Goal: Information Seeking & Learning: Compare options

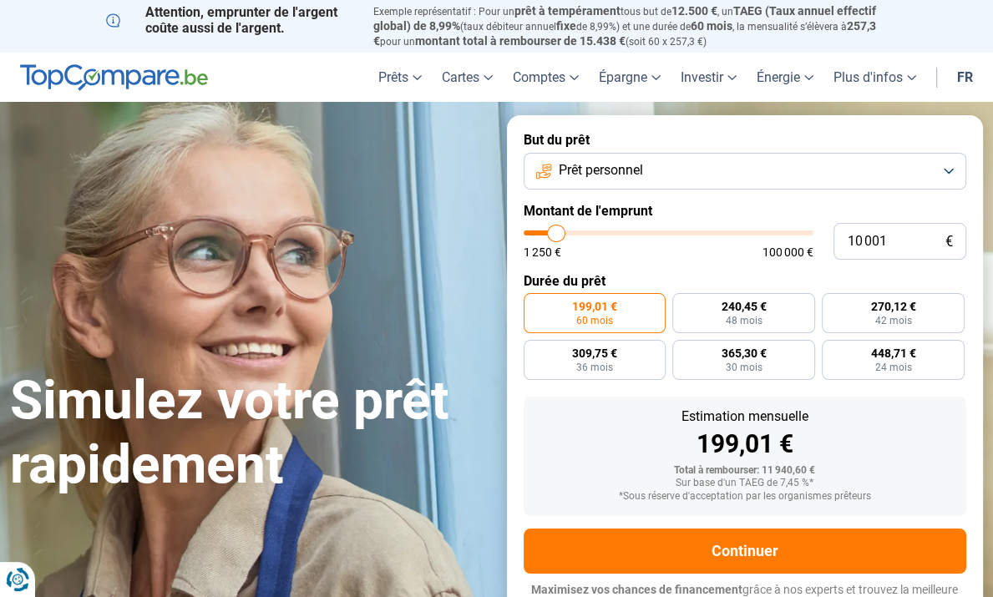
click at [945, 166] on button "Prêt personnel" at bounding box center [744, 171] width 443 height 37
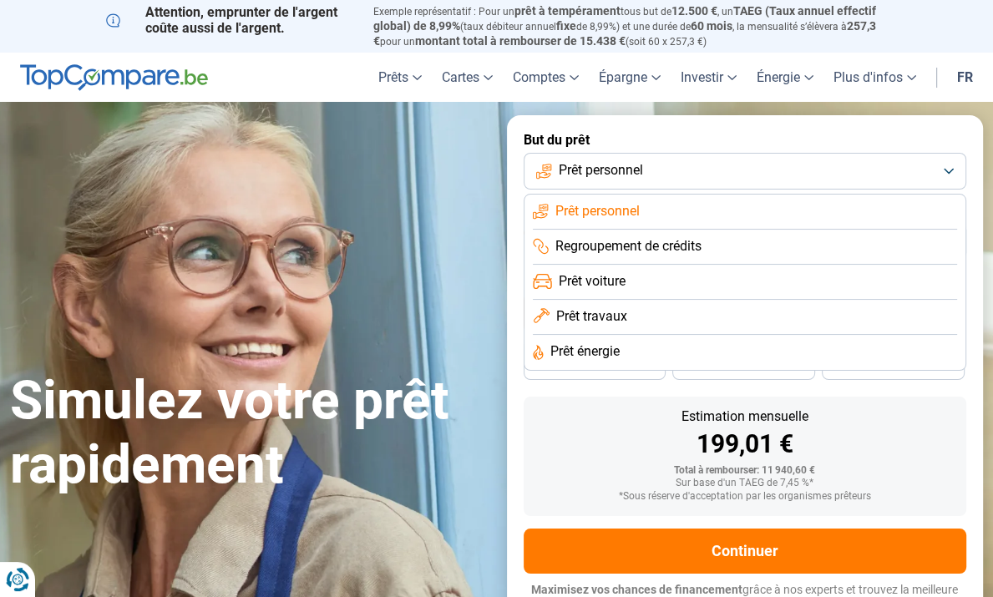
click at [948, 153] on form "But du prêt Prêt personnel Prêt personnel Regroupement de crédits Prêt voiture …" at bounding box center [745, 372] width 477 height 515
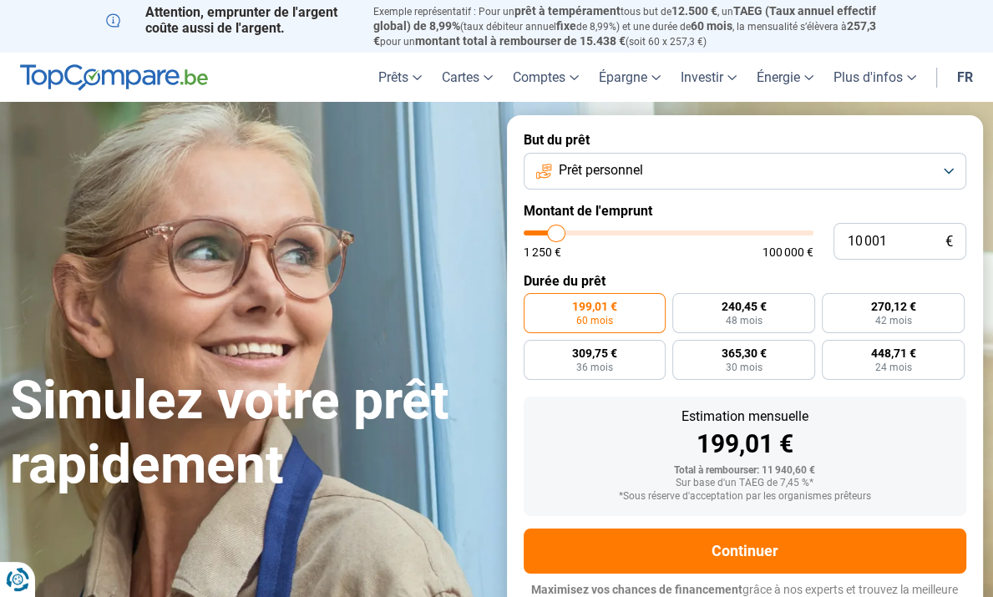
click at [948, 167] on button "Prêt personnel" at bounding box center [744, 171] width 443 height 37
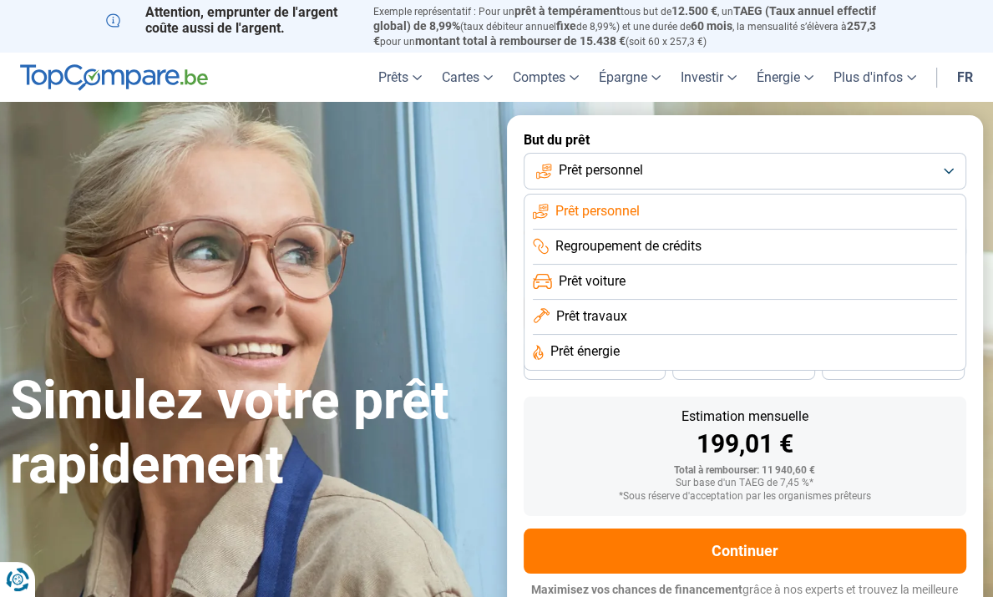
click at [589, 315] on span "Prêt travaux" at bounding box center [591, 316] width 71 height 18
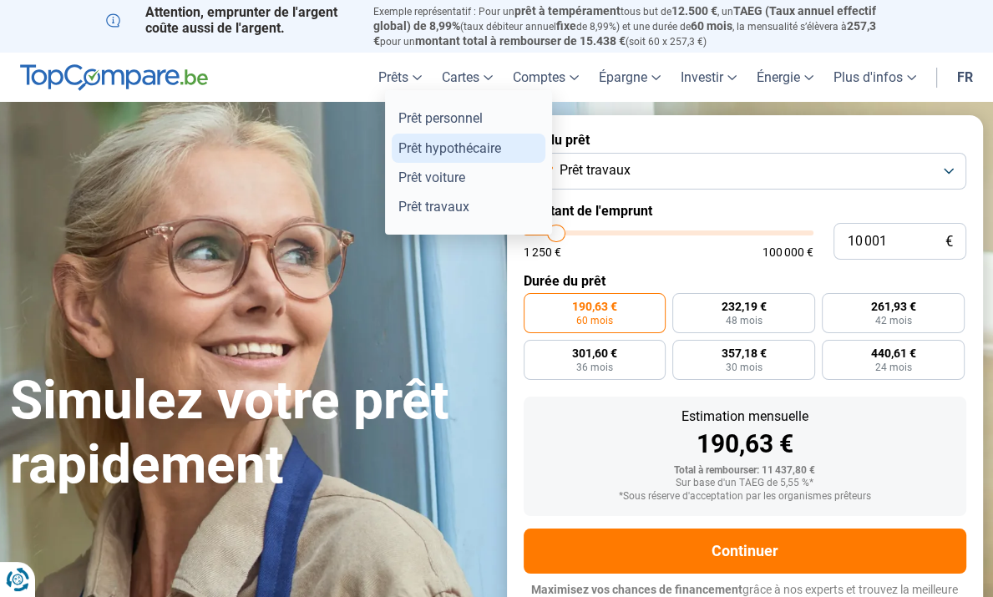
click at [417, 147] on link "Prêt hypothécaire" at bounding box center [469, 148] width 154 height 29
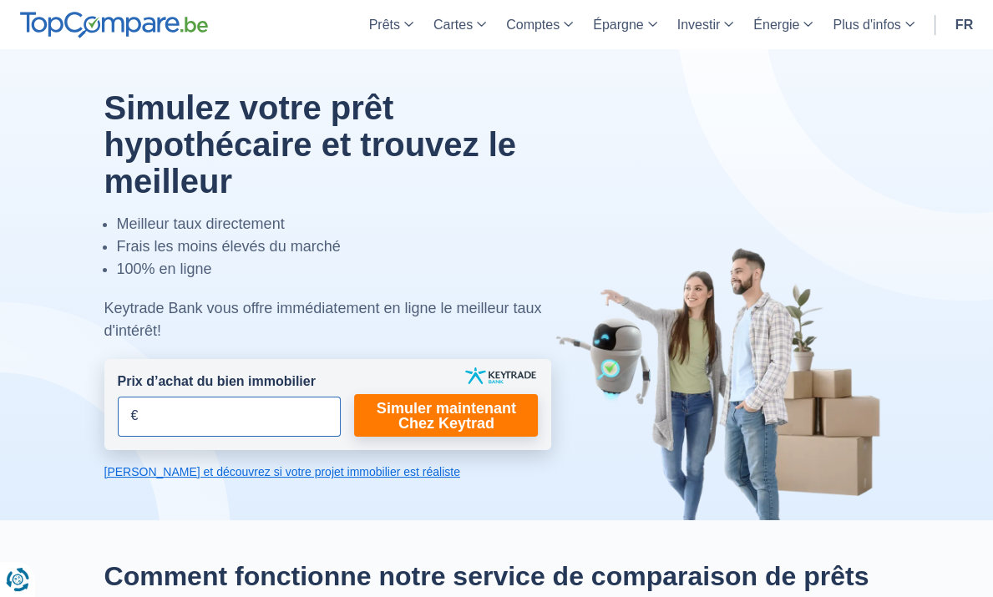
click at [119, 397] on input "Prix d’achat du bien immobilier" at bounding box center [230, 417] width 224 height 40
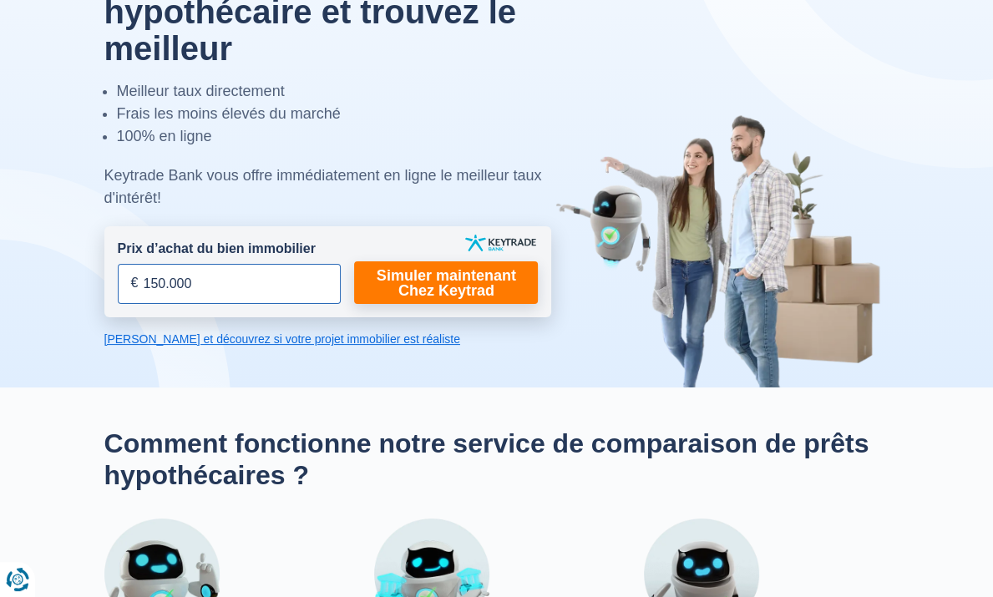
scroll to position [78, 0]
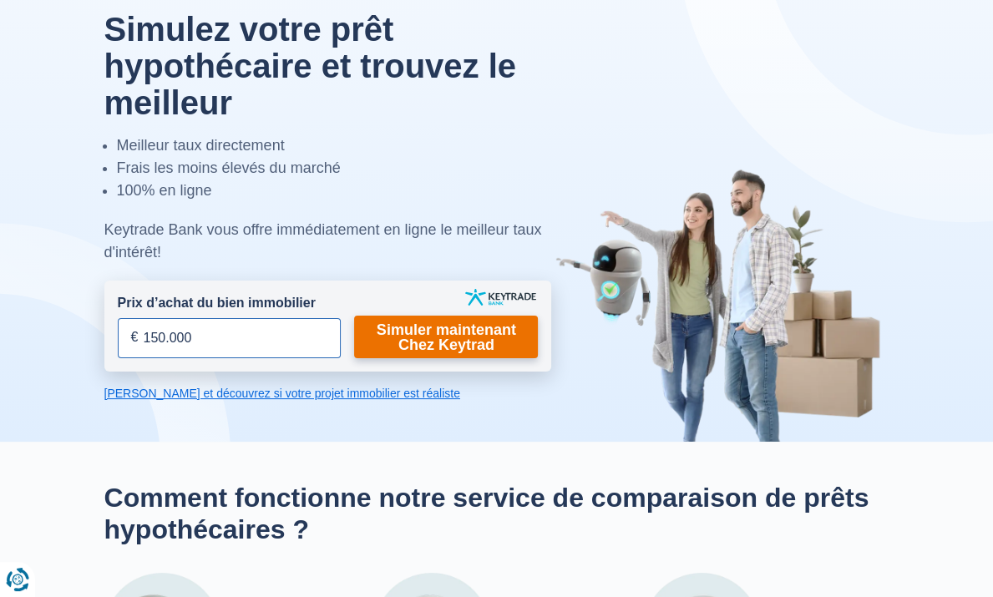
type input "150.000"
click at [393, 316] on link "Simuler maintenant Chez Keytrad" at bounding box center [446, 337] width 184 height 43
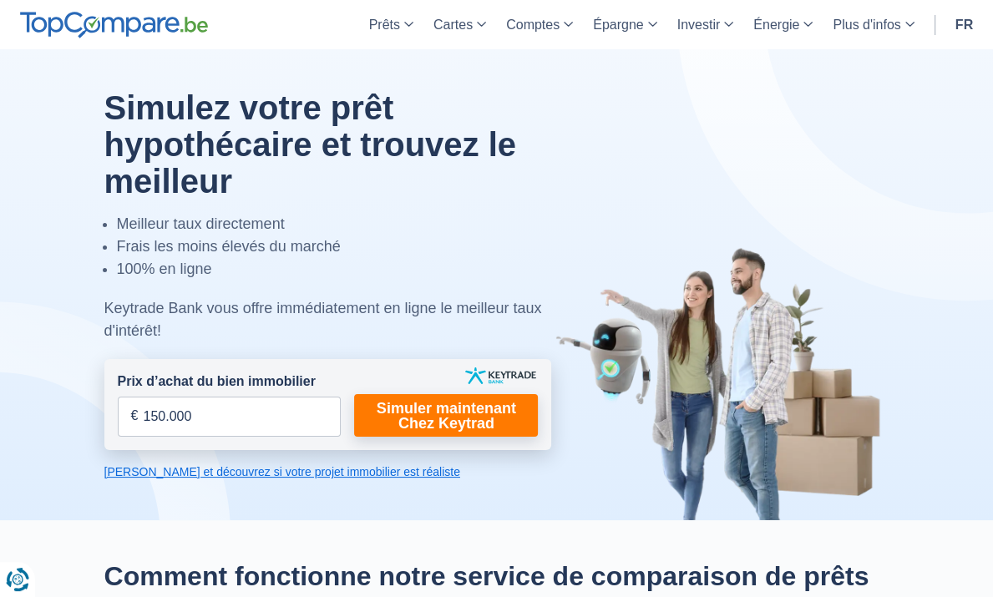
click at [277, 463] on link "Calculez et découvrez si votre projet immobilier est réaliste" at bounding box center [327, 471] width 447 height 17
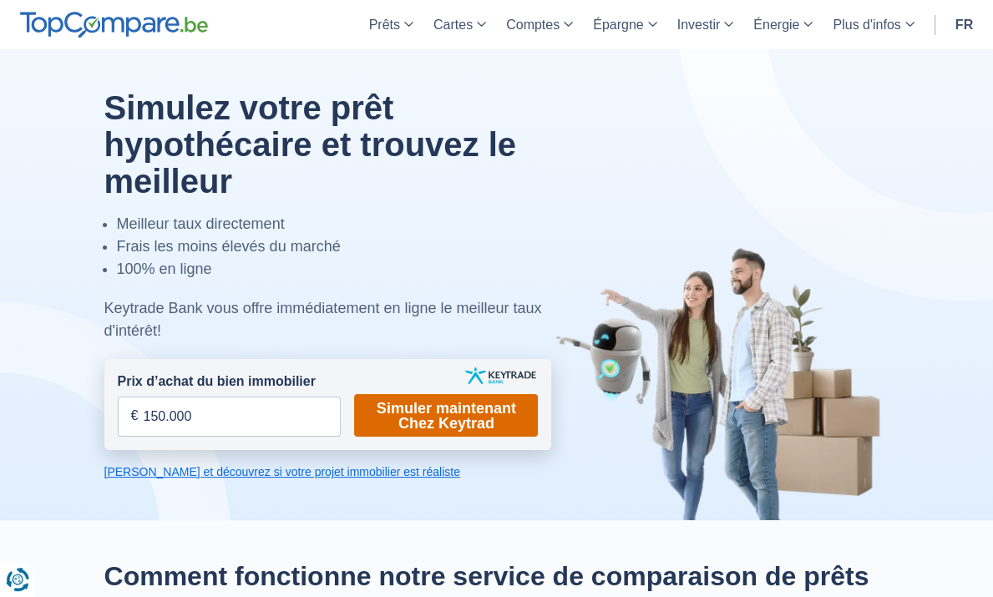
click at [379, 394] on link "Simuler maintenant Chez Keytrad" at bounding box center [446, 415] width 184 height 43
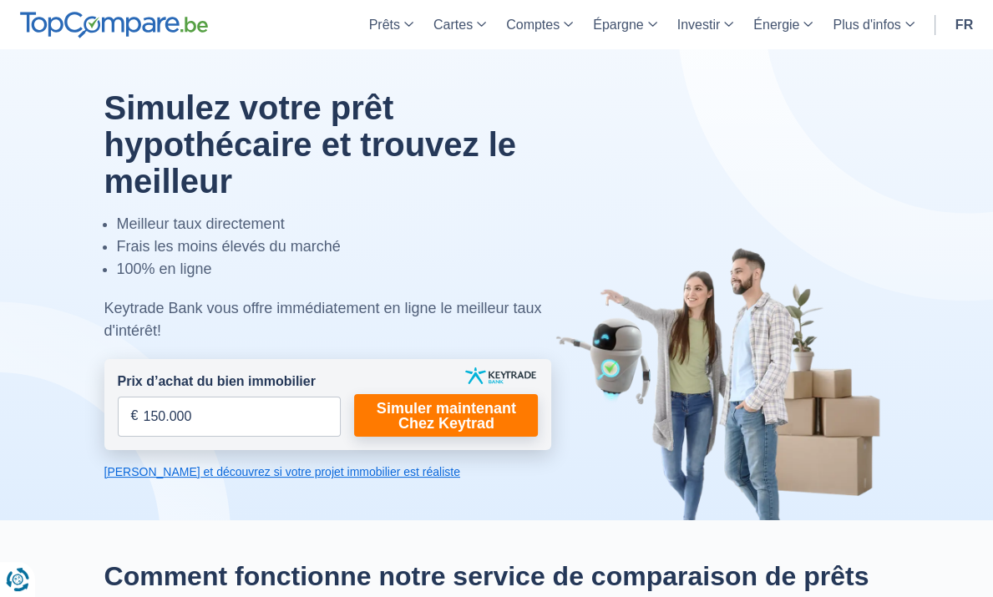
click at [259, 463] on link "Calculez et découvrez si votre projet immobilier est réaliste" at bounding box center [327, 471] width 447 height 17
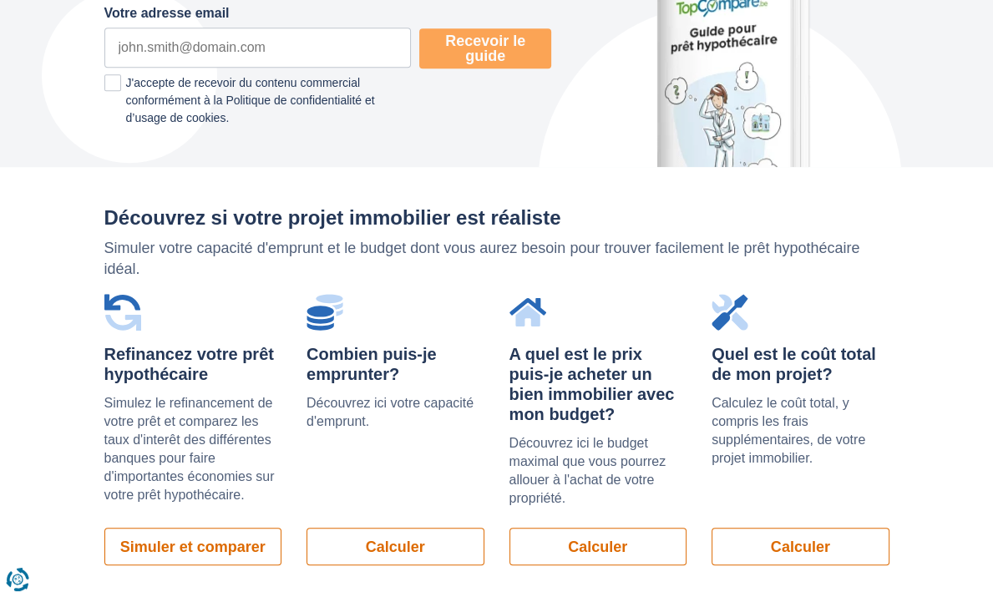
scroll to position [1183, 0]
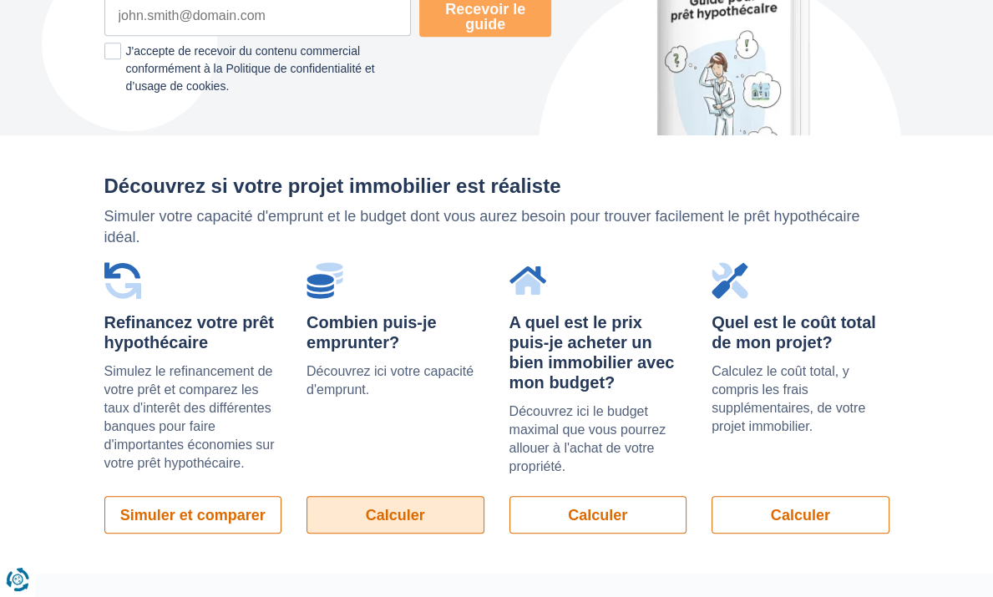
click at [362, 496] on link "Calculer" at bounding box center [395, 515] width 178 height 38
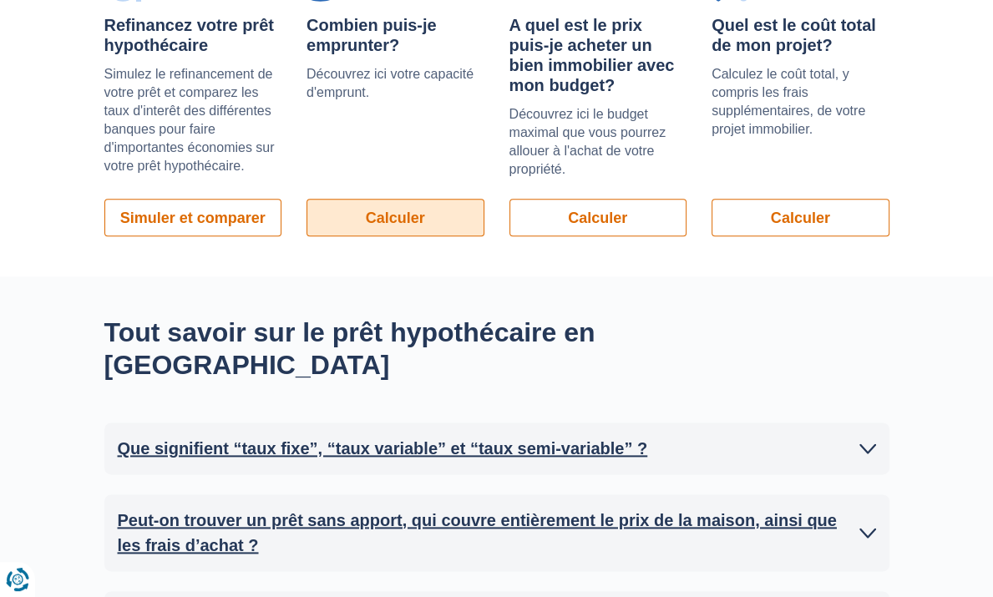
scroll to position [1226, 0]
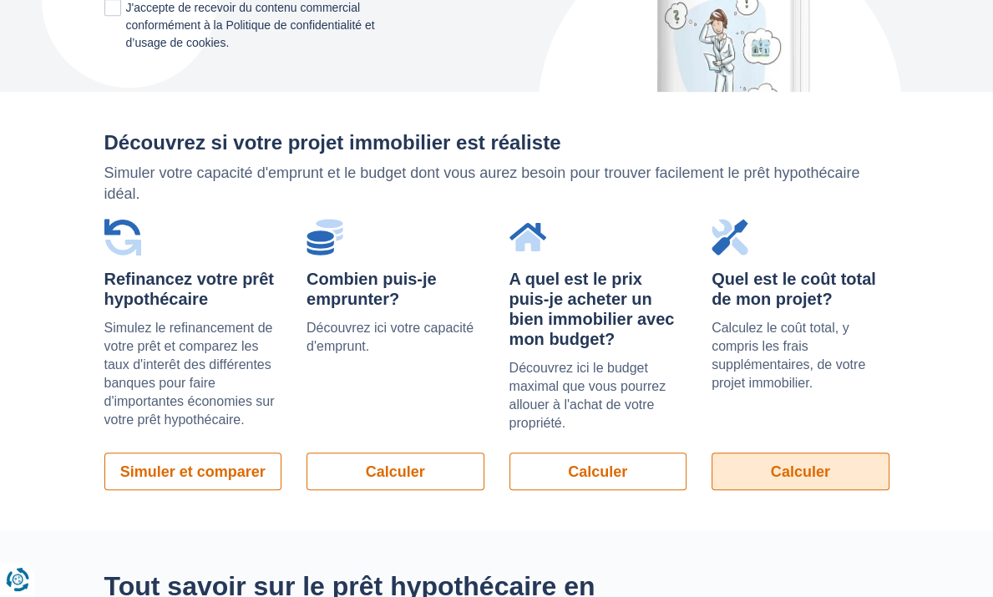
click at [889, 452] on link "Calculer" at bounding box center [800, 471] width 178 height 38
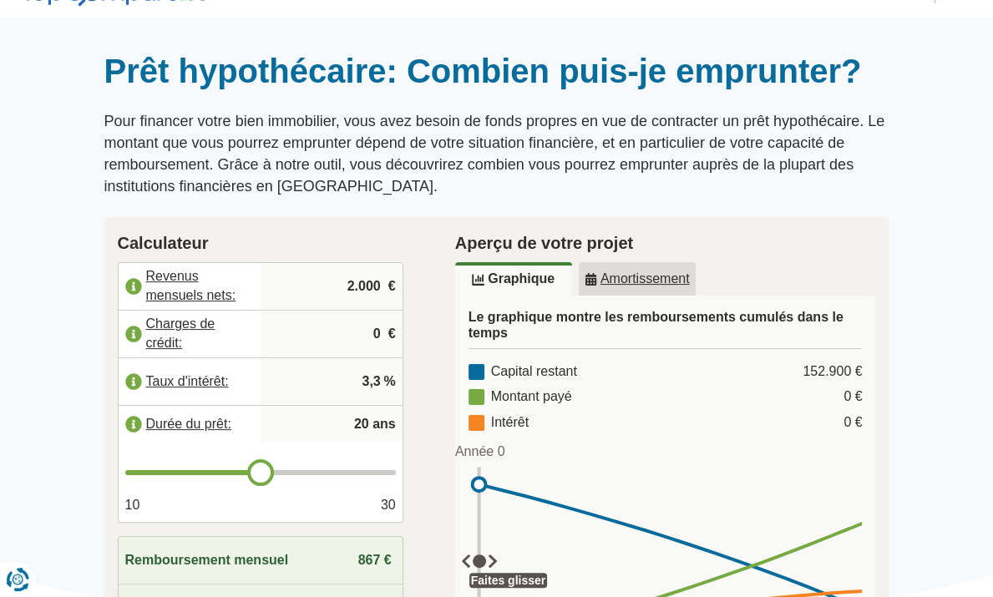
scroll to position [213, 0]
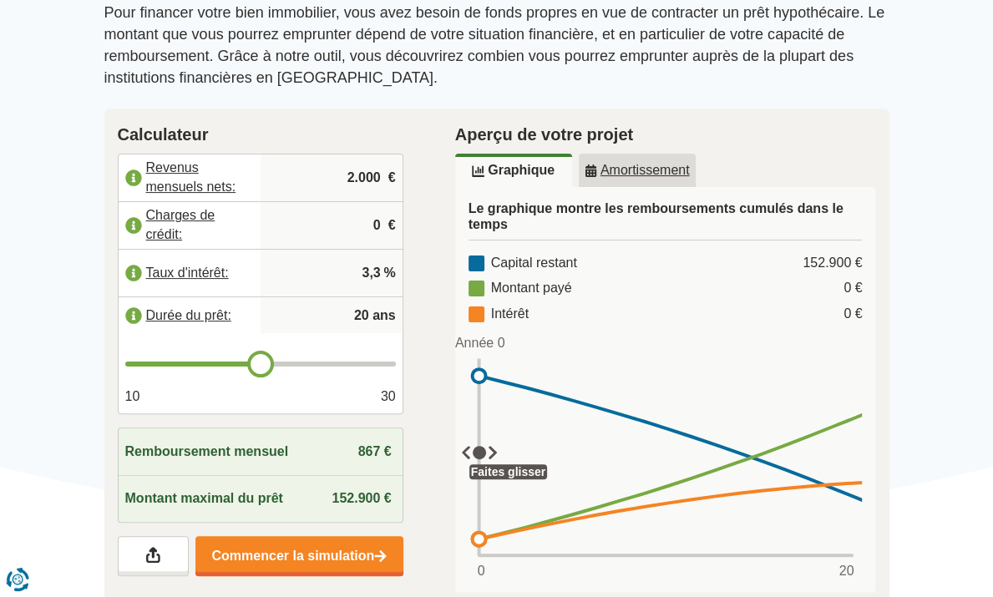
click at [344, 155] on input "2.000" at bounding box center [331, 177] width 129 height 45
click at [352, 155] on input "2.000" at bounding box center [331, 177] width 129 height 45
type input "0"
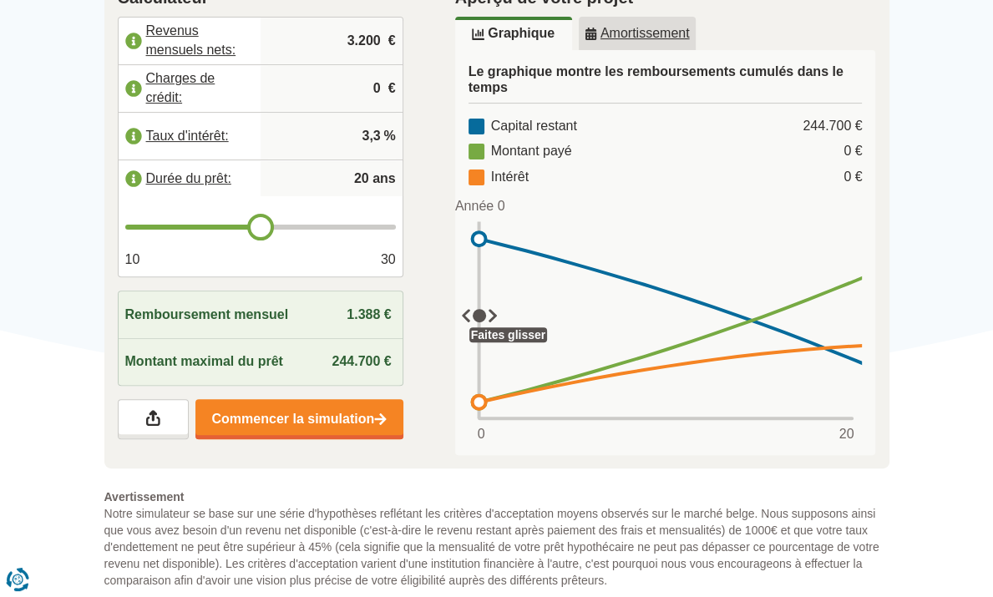
scroll to position [432, 0]
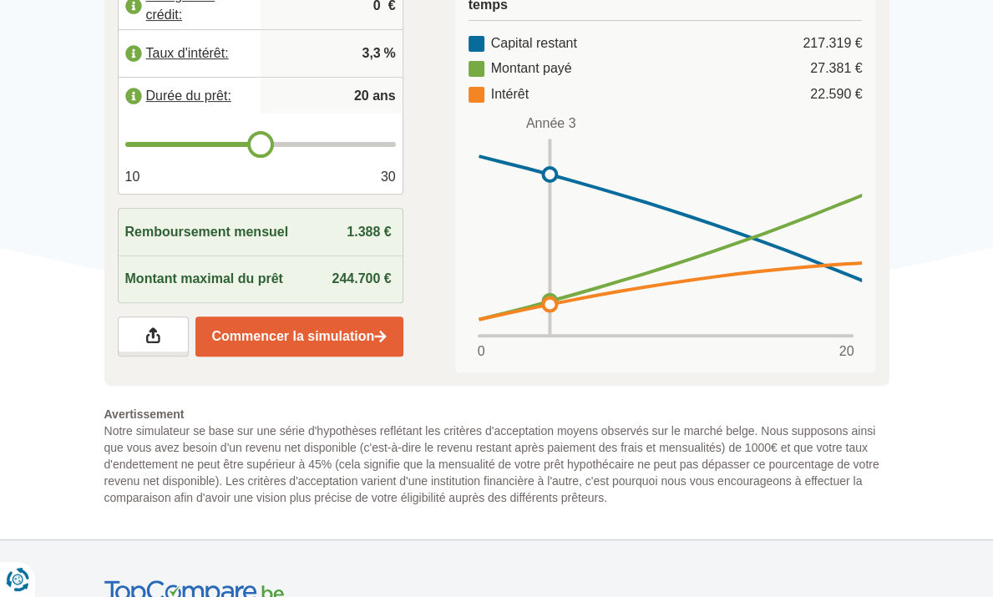
type input "3.200"
click at [265, 316] on link "Commencer la simulation" at bounding box center [299, 336] width 208 height 40
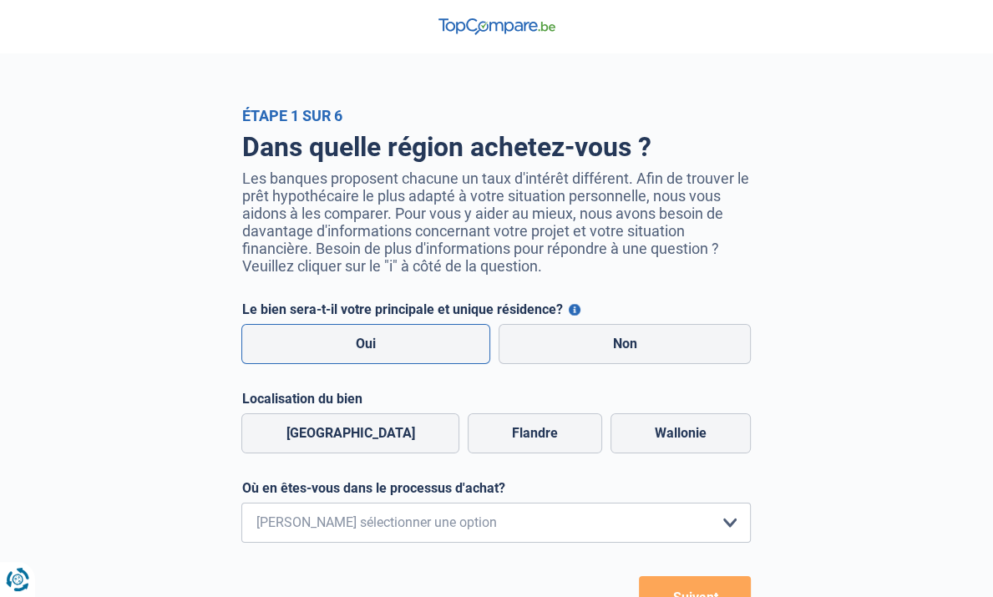
click at [338, 333] on label "Oui" at bounding box center [365, 344] width 249 height 40
click at [338, 333] on input "Oui" at bounding box center [365, 344] width 249 height 40
radio input "true"
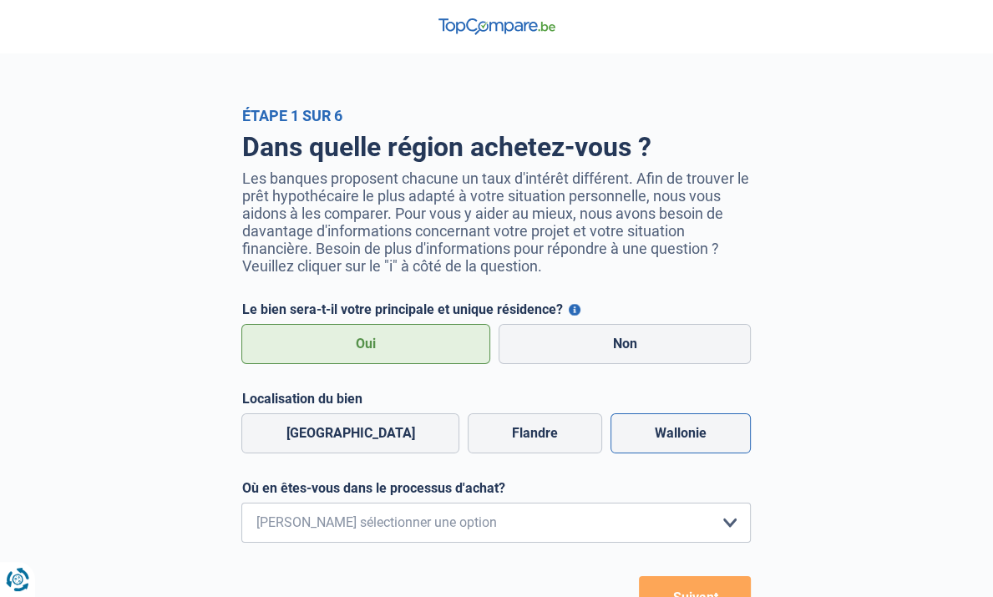
click at [691, 413] on label "Wallonie" at bounding box center [680, 433] width 140 height 40
click at [691, 413] on input "Wallonie" at bounding box center [680, 433] width 140 height 40
radio input "true"
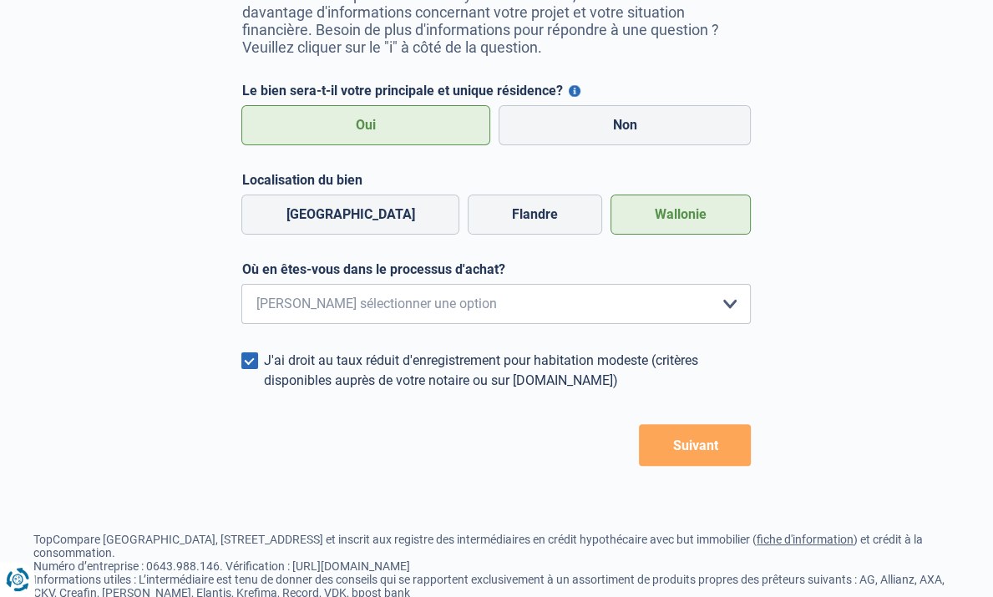
scroll to position [226, 0]
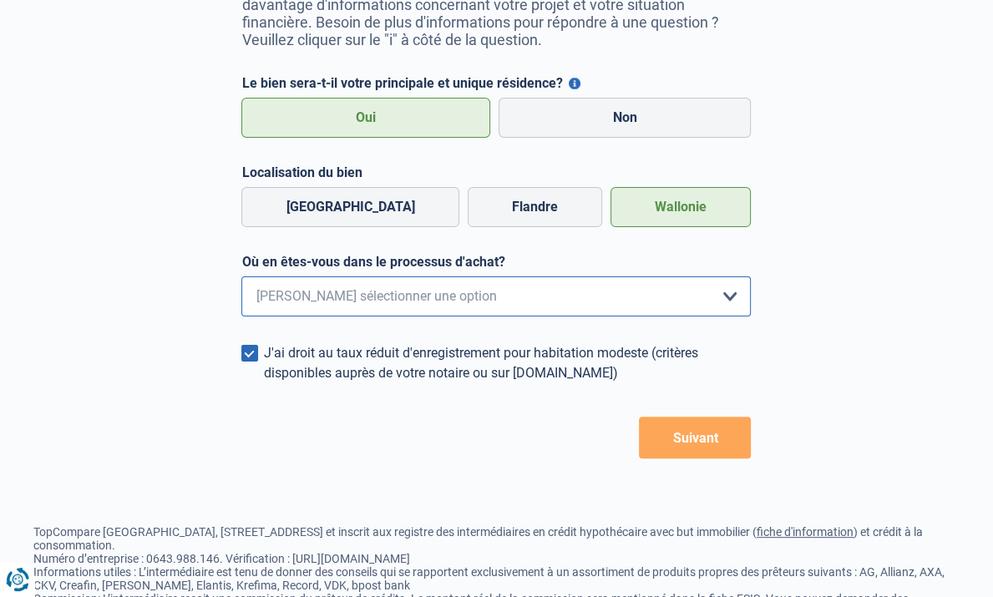
click at [751, 278] on select "Je me renseigne juste car je n'ai pas de projet d'achat concret actuellement Je…" at bounding box center [495, 296] width 509 height 40
select select "1b"
click at [241, 276] on select "Je me renseigne juste car je n'ai pas de projet d'achat concret actuellement Je…" at bounding box center [495, 296] width 509 height 40
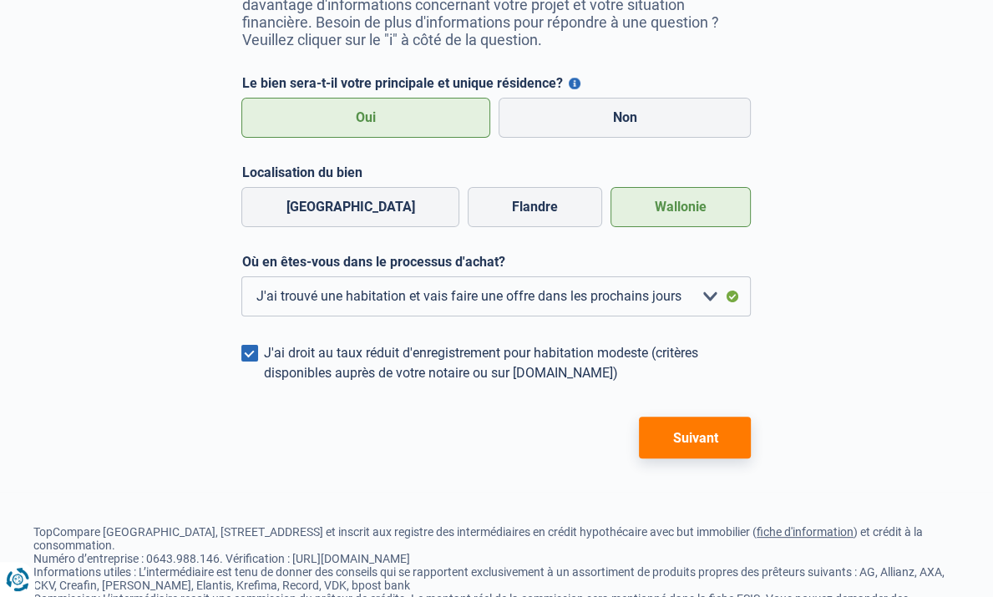
click at [731, 417] on button "Suivant" at bounding box center [695, 438] width 112 height 42
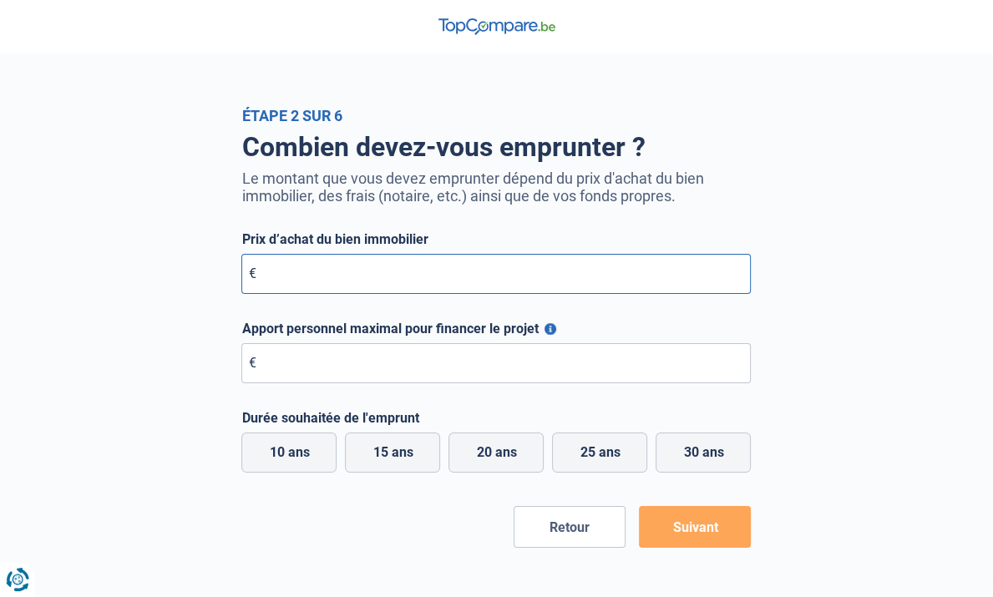
click at [249, 270] on input "Prix d’achat du bien immobilier" at bounding box center [495, 274] width 509 height 40
type input "150.000"
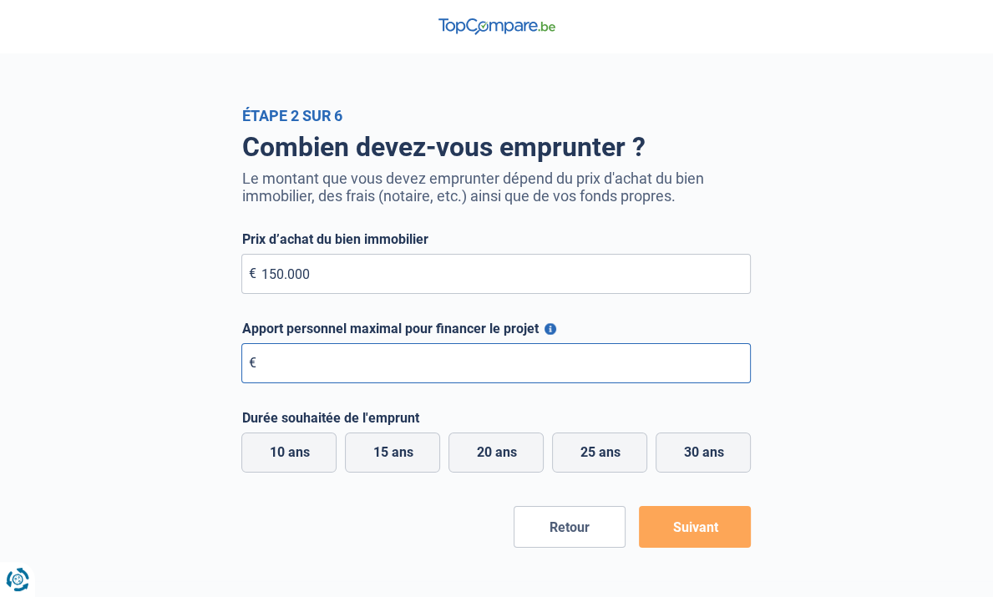
click at [247, 366] on input "Apport personnel maximal pour financer le projet" at bounding box center [495, 363] width 509 height 40
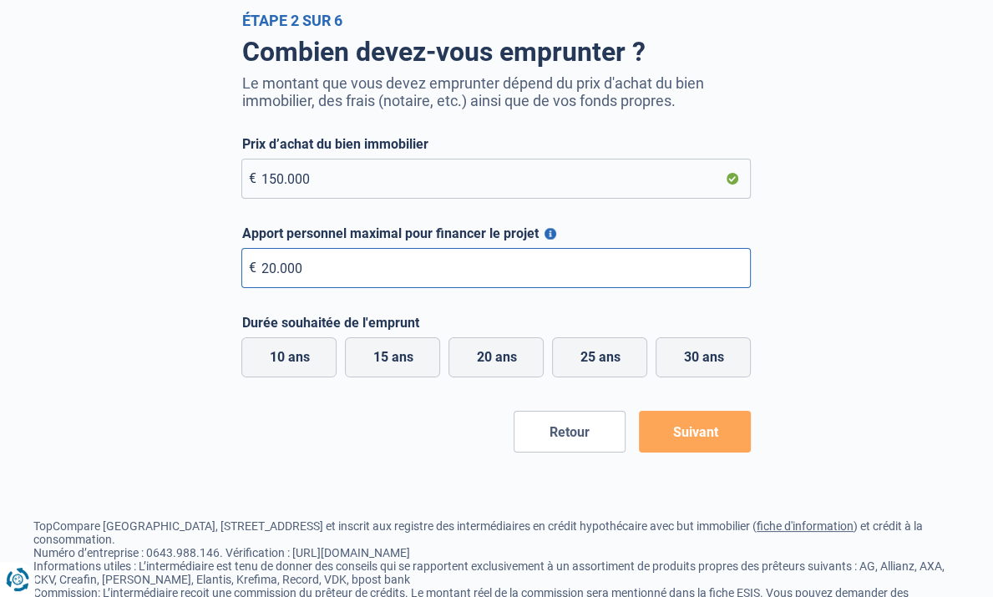
scroll to position [133, 0]
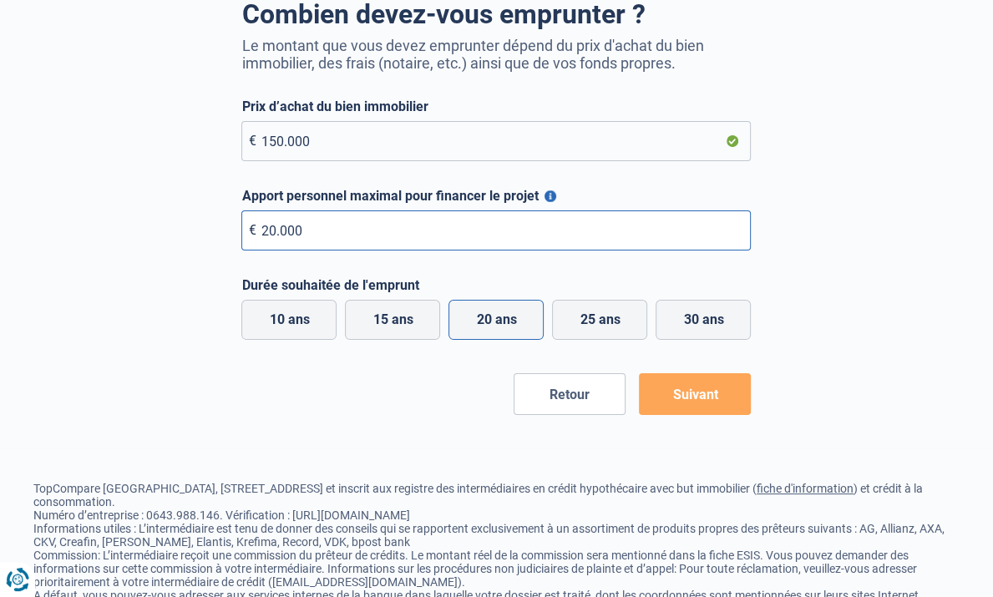
type input "20.000"
click at [501, 326] on label "20 ans" at bounding box center [495, 320] width 95 height 40
click at [501, 326] on input "20 ans" at bounding box center [495, 320] width 95 height 40
radio input "true"
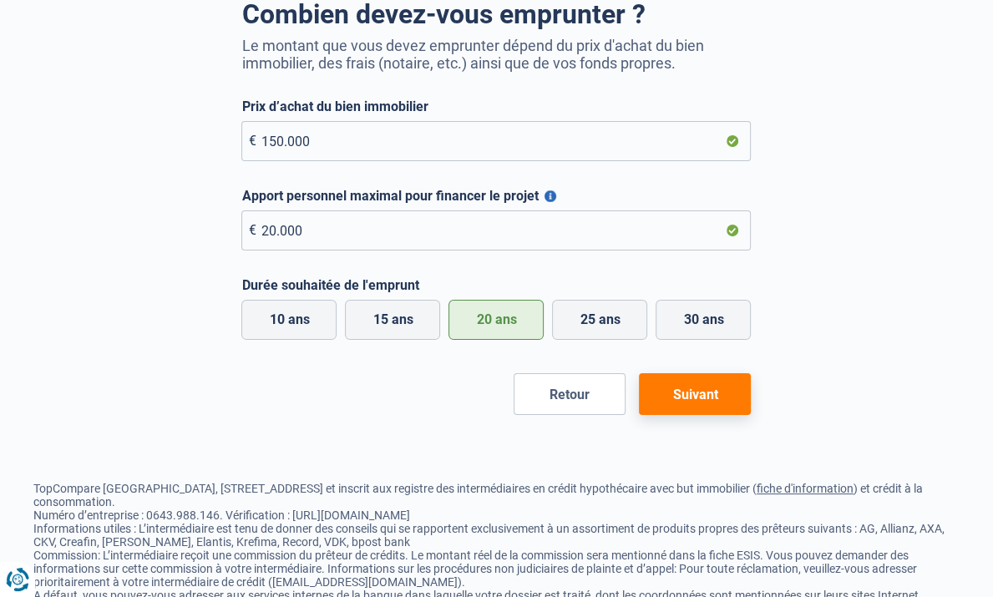
click at [747, 408] on button "Suivant" at bounding box center [695, 394] width 112 height 42
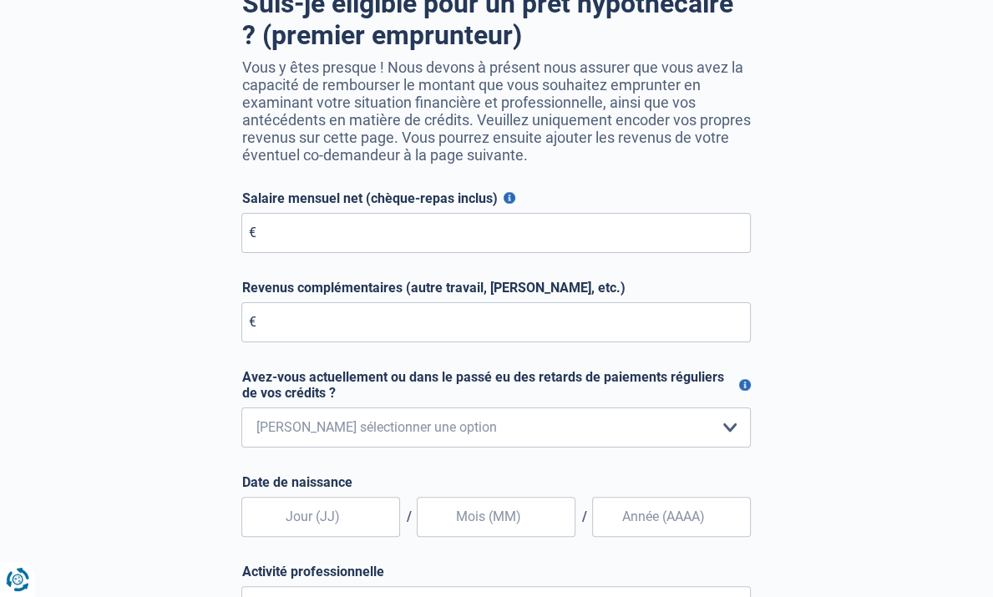
scroll to position [145, 0]
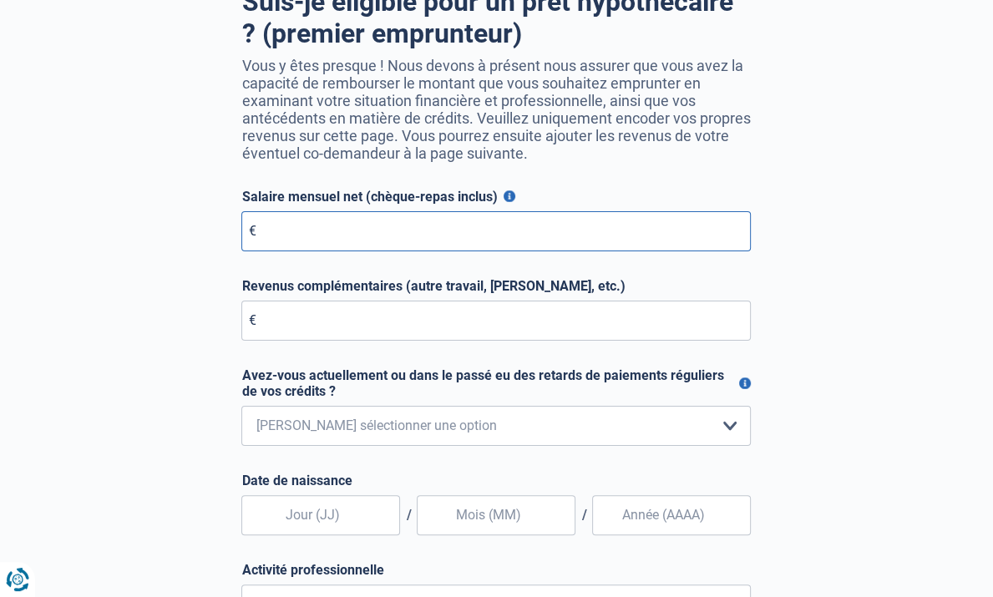
click at [250, 221] on input "Salaire mensuel net (chèque-repas inclus)" at bounding box center [495, 231] width 509 height 40
type input "3.400"
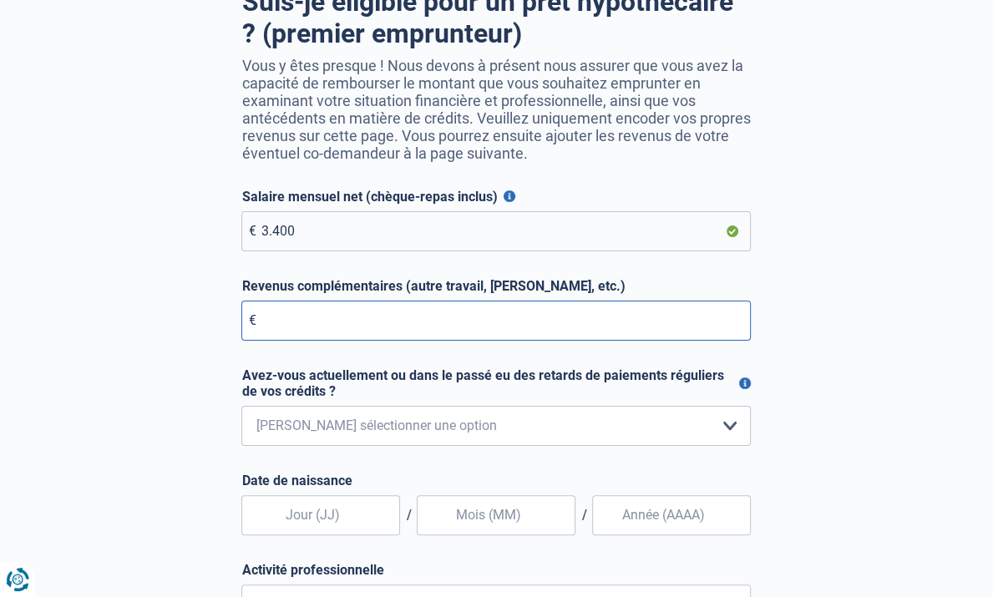
click at [250, 307] on input "Revenus complémentaires (autre travail, loyer, etc.)" at bounding box center [495, 321] width 509 height 40
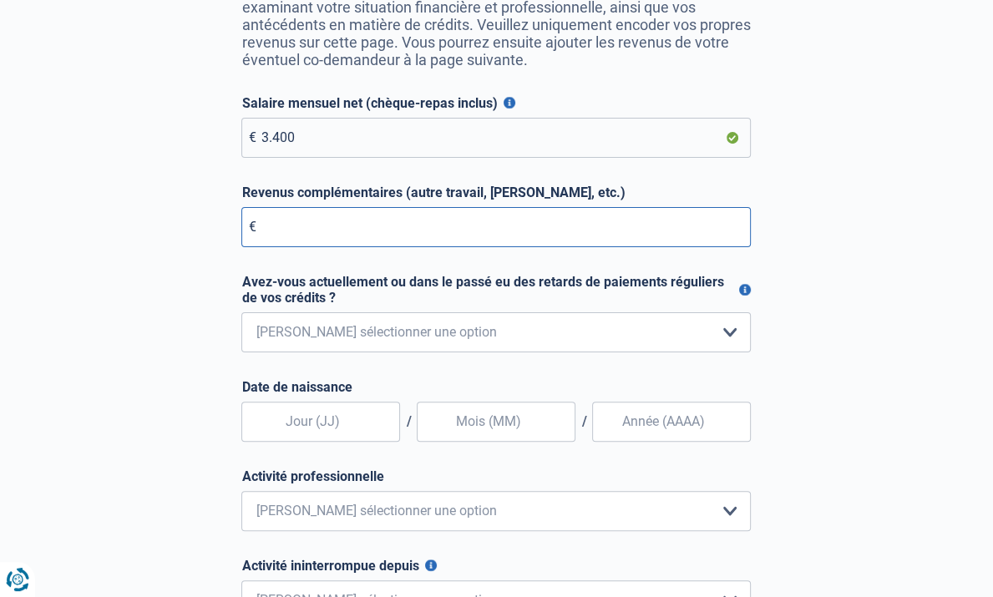
scroll to position [297, 0]
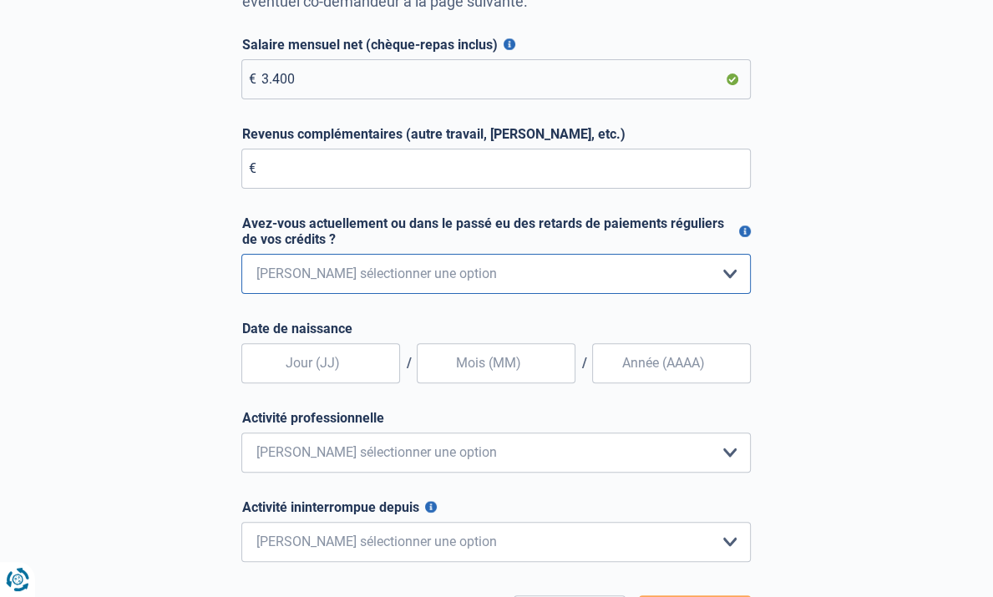
click at [751, 254] on select "Non, jamais Oui mais j'ai tout remboursé il y a moins d'un an Oui mais cela fai…" at bounding box center [495, 274] width 509 height 40
select select "0"
click at [241, 254] on select "Non, jamais Oui mais j'ai tout remboursé il y a moins d'un an Oui mais cela fai…" at bounding box center [495, 274] width 509 height 40
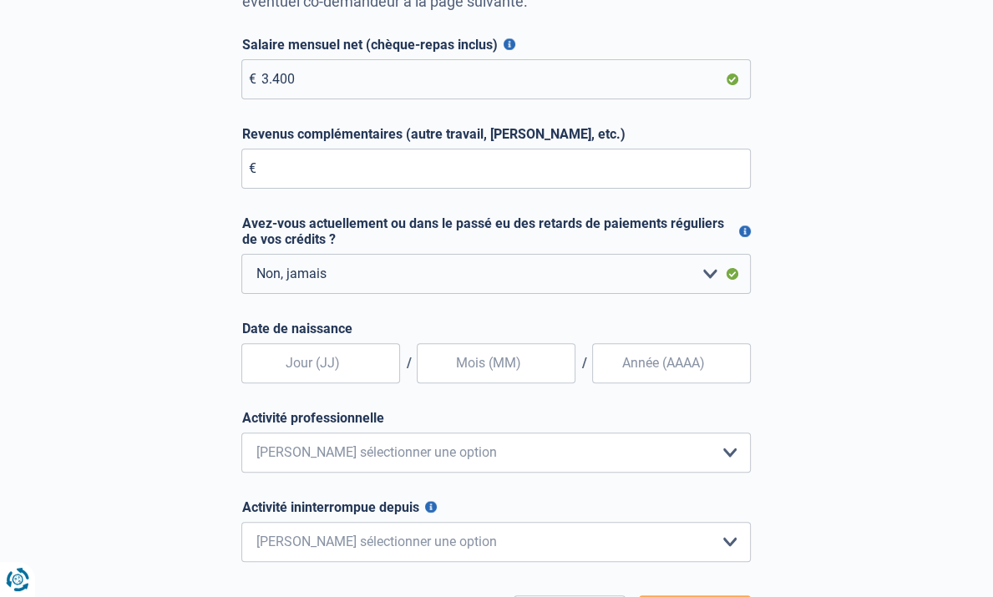
click at [493, 278] on form "Salaire mensuel net (chèque-repas inclus) Pour les employés, cela est votre sal…" at bounding box center [495, 337] width 509 height 600
click at [319, 343] on input "text" at bounding box center [320, 363] width 159 height 40
type input "06"
type input "08"
type input "2"
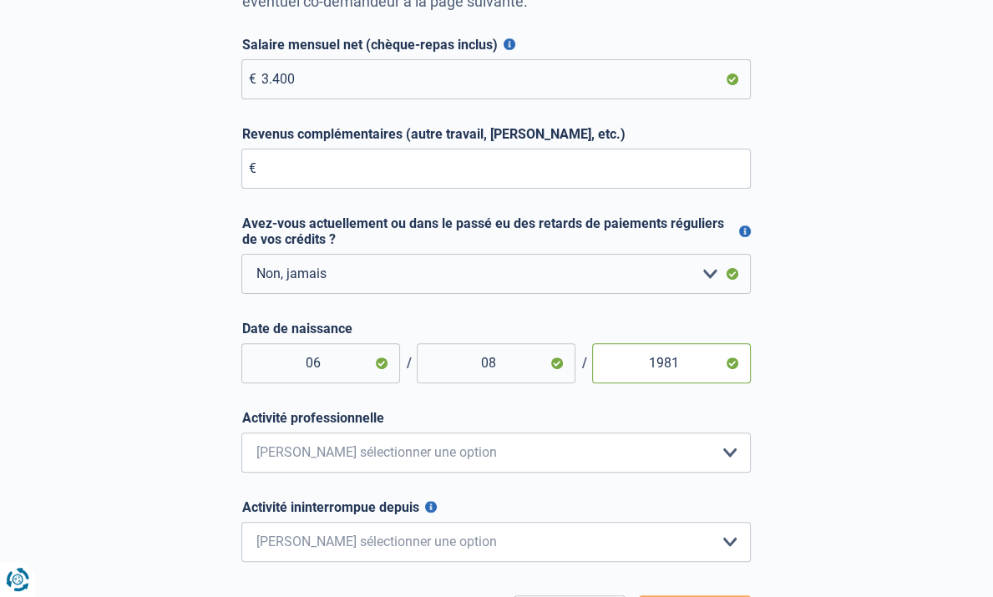
type input "1981"
click at [751, 432] on select "Employé privé Ouvrier Fonctionnaire Indépendant Dirigeant d'entreprise Pensionn…" at bounding box center [495, 452] width 509 height 40
select select "privateEmployee"
click at [241, 432] on select "Employé privé Ouvrier Fonctionnaire Indépendant Dirigeant d'entreprise Pensionn…" at bounding box center [495, 452] width 509 height 40
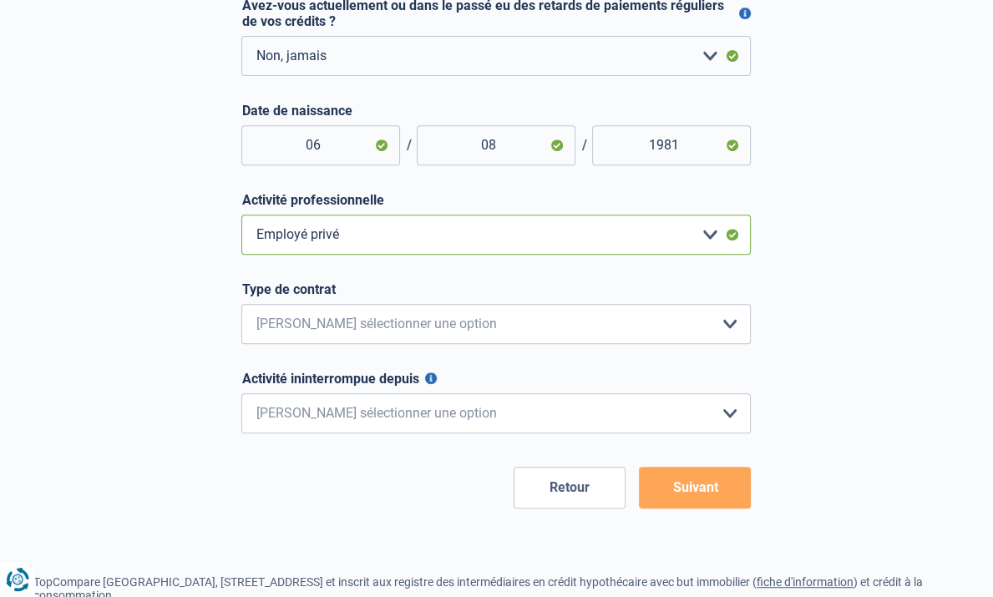
scroll to position [571, 0]
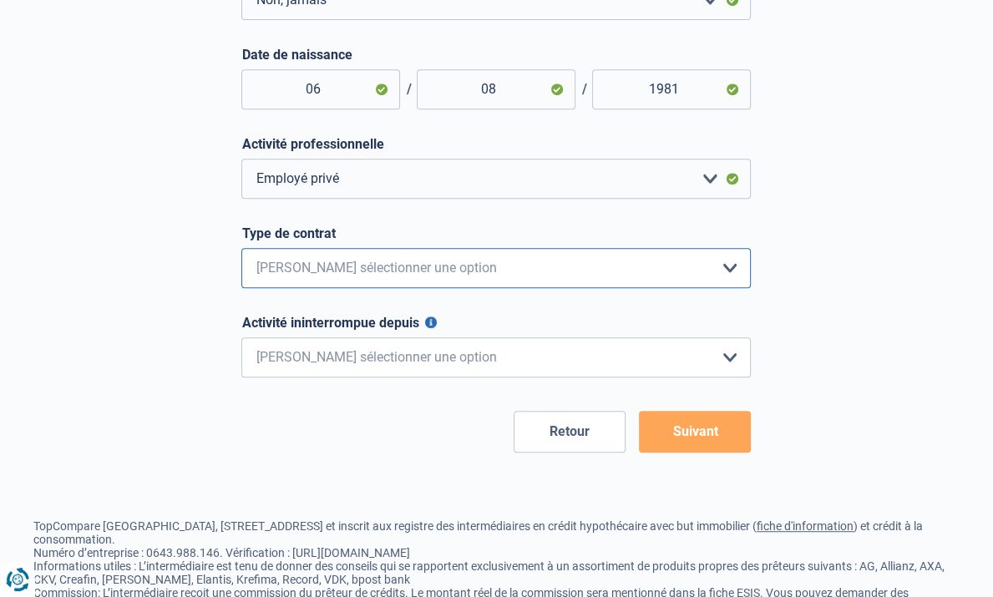
click at [751, 248] on select "Intérimaire Contrat à Durée Indéterminée Contrat à Durée Déterminée Veuillez sé…" at bounding box center [495, 268] width 509 height 40
select select "permanent"
click at [241, 248] on select "Intérimaire Contrat à Durée Indéterminée Contrat à Durée Déterminée Veuillez sé…" at bounding box center [495, 268] width 509 height 40
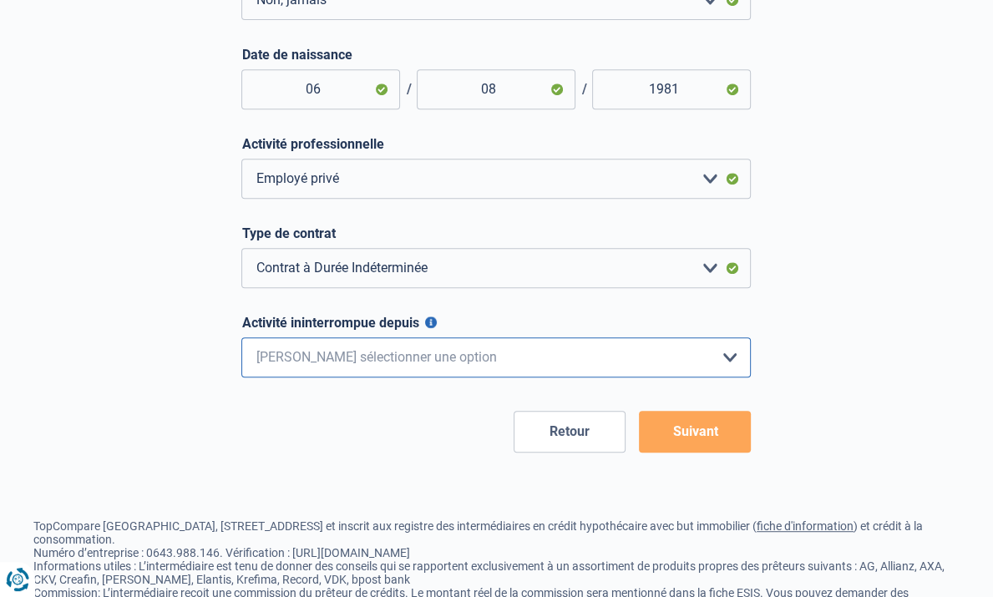
click at [751, 337] on select "< 6 mois 6 - 12 mois 12 - 24 mois 24 - 36 mois > 36 mois Veuillez sélectionner …" at bounding box center [495, 357] width 509 height 40
click at [751, 411] on button "Suivant" at bounding box center [695, 432] width 112 height 42
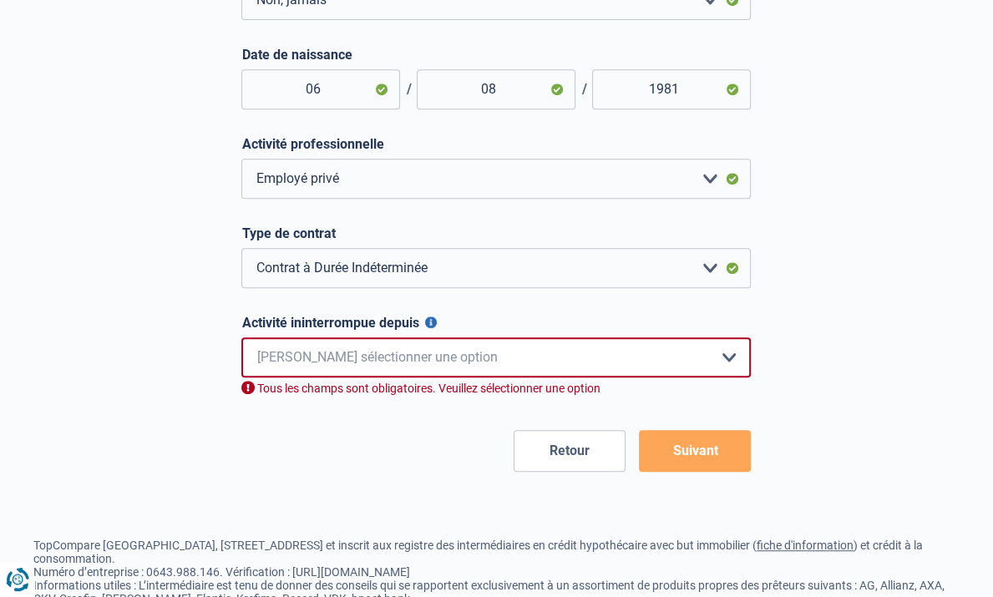
scroll to position [708, 0]
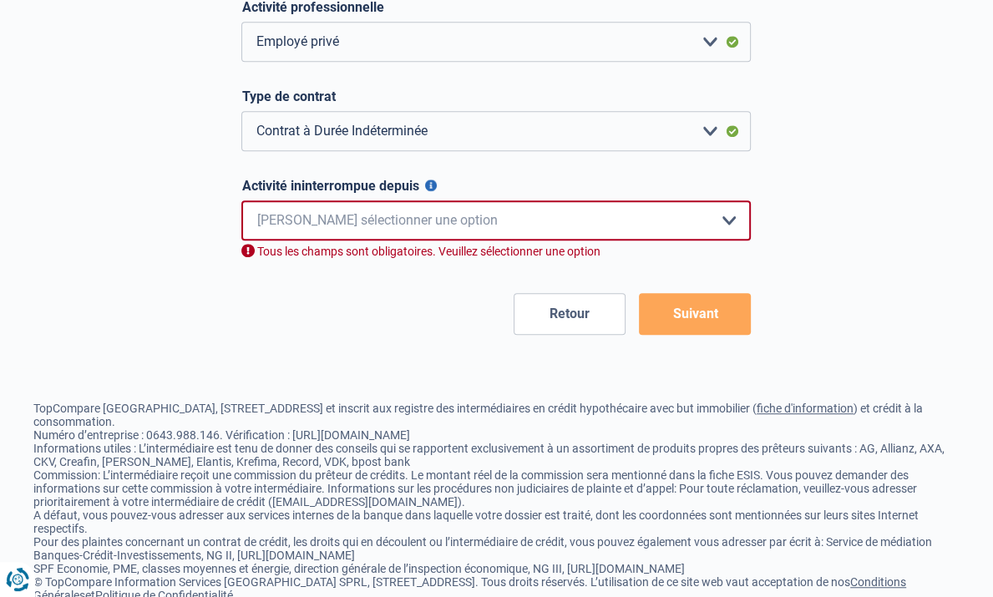
click at [425, 179] on button "Activité ininterrompue depuis" at bounding box center [431, 185] width 12 height 12
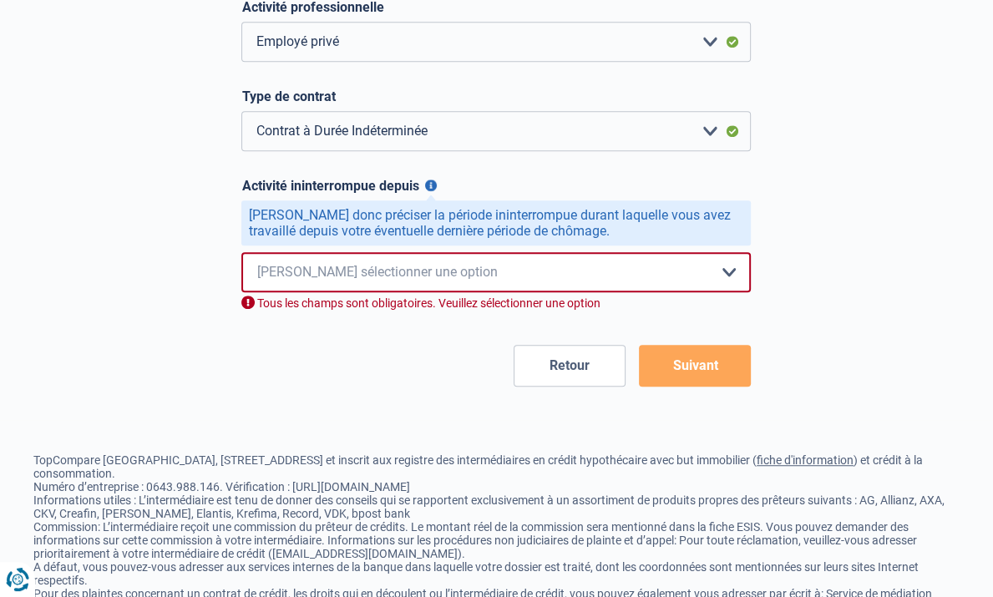
click at [751, 252] on select "< 6 mois 6 - 12 mois 12 - 24 mois 24 - 36 mois > 36 mois Veuillez sélectionner …" at bounding box center [495, 272] width 509 height 40
select select "less6"
click at [241, 252] on select "< 6 mois 6 - 12 mois 12 - 24 mois 24 - 36 mois > 36 mois Veuillez sélectionner …" at bounding box center [495, 272] width 509 height 40
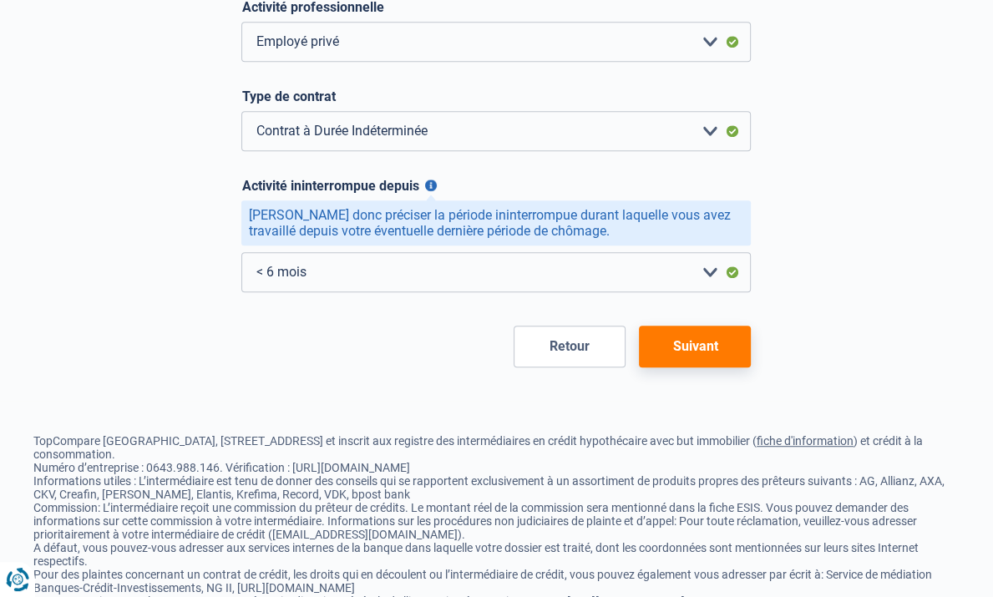
click at [751, 326] on button "Suivant" at bounding box center [695, 347] width 112 height 42
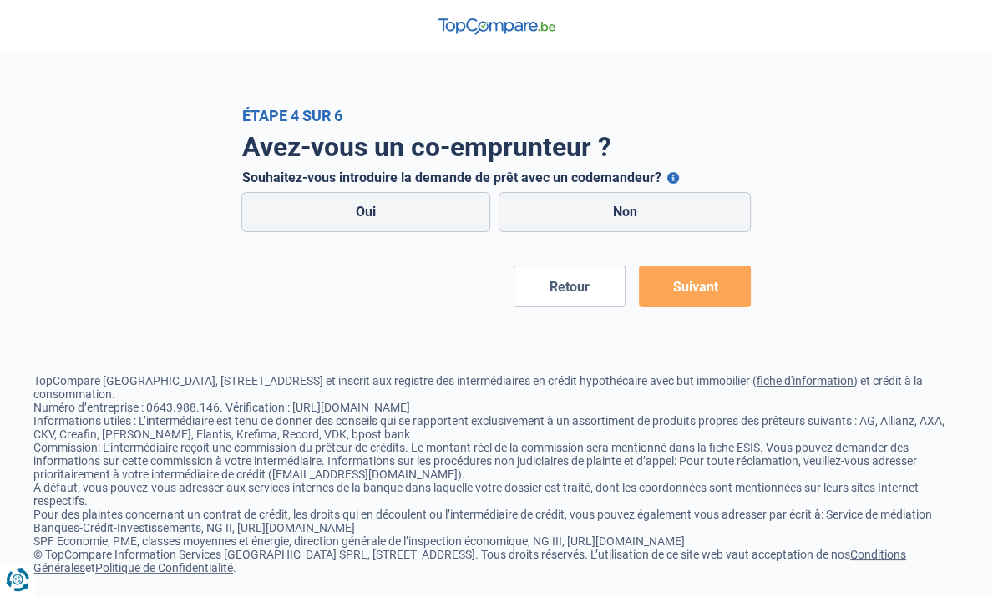
click at [667, 172] on button "Souhaitez-vous introduire la demande de prêt avec un codemandeur?" at bounding box center [673, 178] width 12 height 12
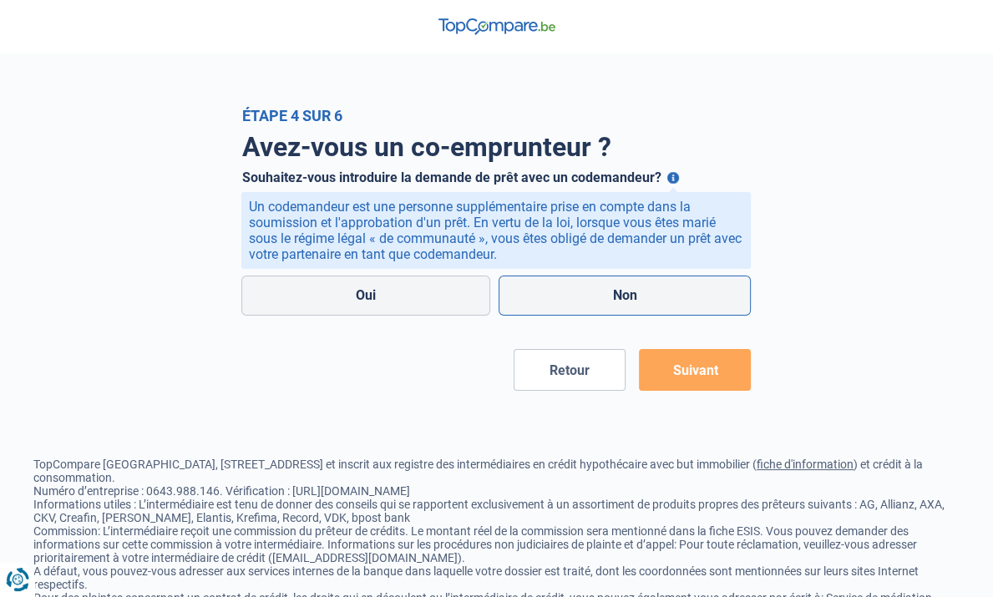
click at [604, 289] on label "Non" at bounding box center [624, 295] width 253 height 40
click at [604, 289] on input "Non" at bounding box center [624, 295] width 253 height 40
radio input "true"
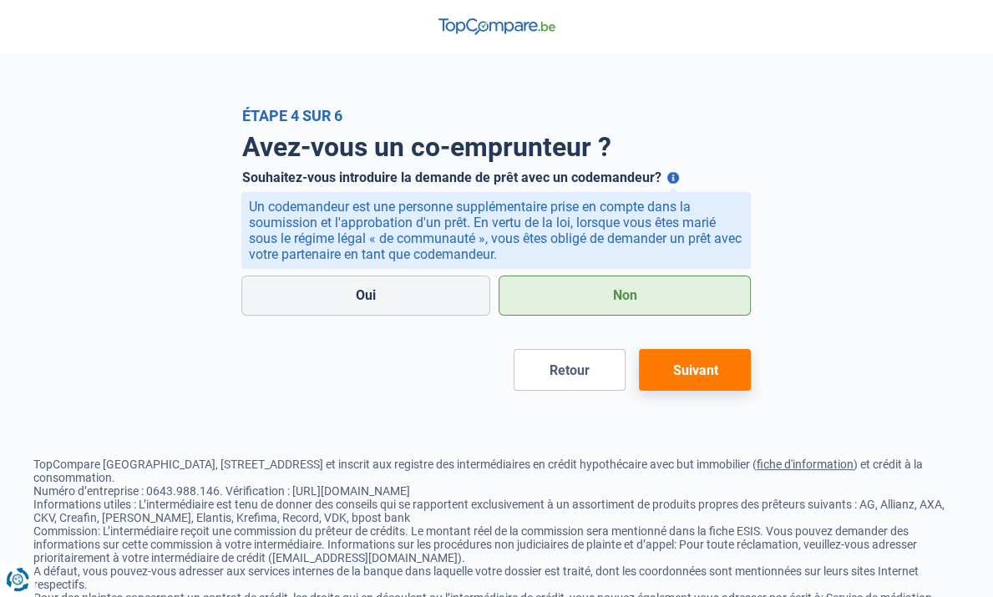
click at [727, 382] on button "Suivant" at bounding box center [695, 370] width 112 height 42
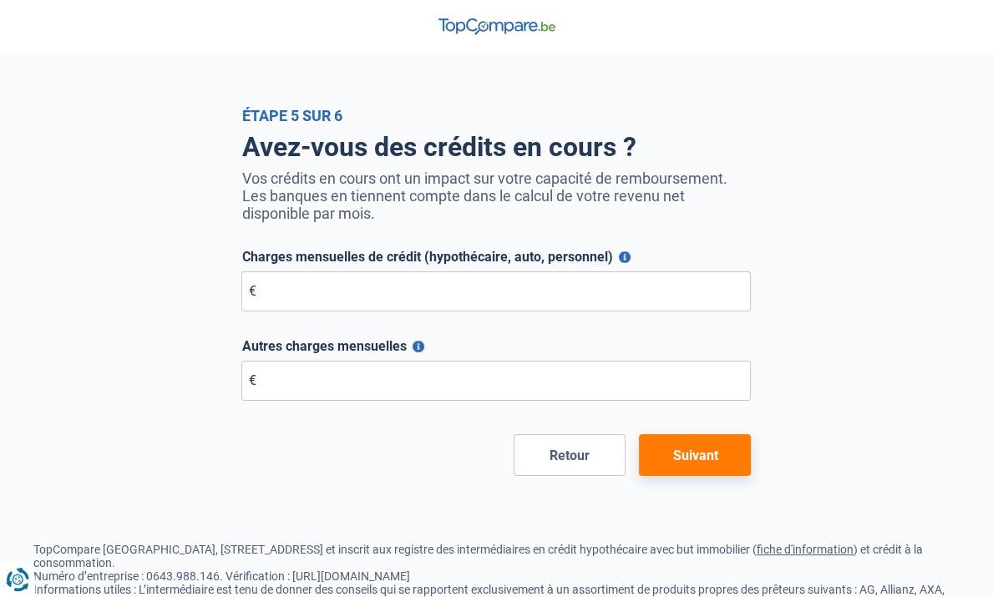
click at [722, 448] on button "Suivant" at bounding box center [695, 455] width 112 height 42
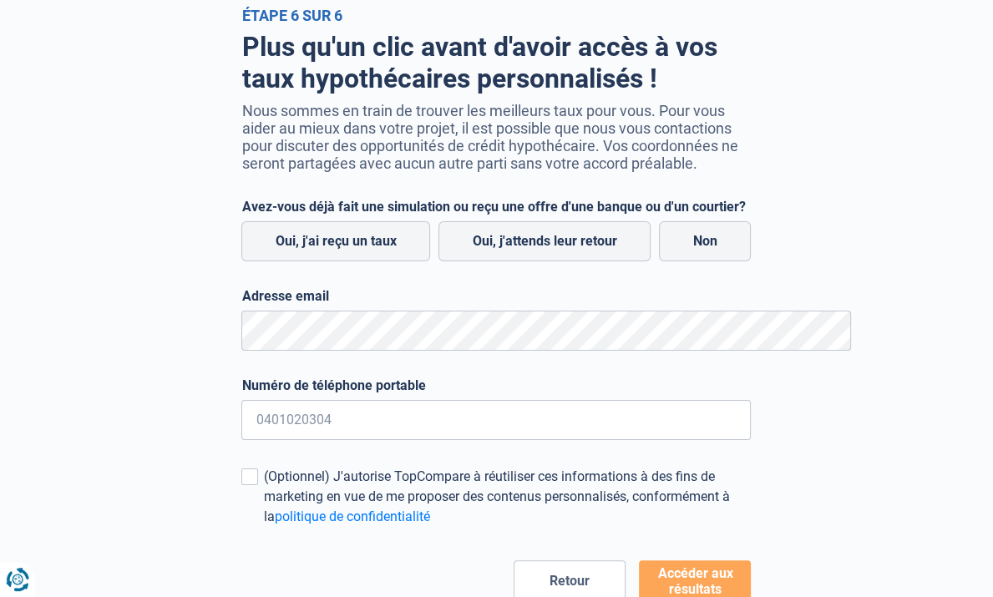
scroll to position [109, 0]
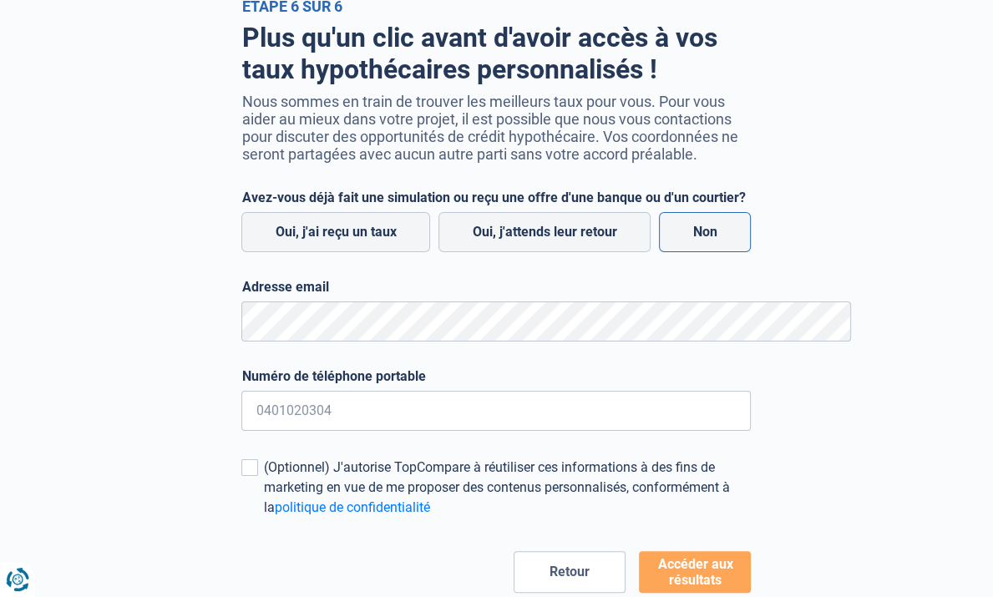
click at [751, 225] on label "Non" at bounding box center [705, 232] width 92 height 40
click at [751, 225] on input "Non" at bounding box center [705, 232] width 92 height 40
radio input "true"
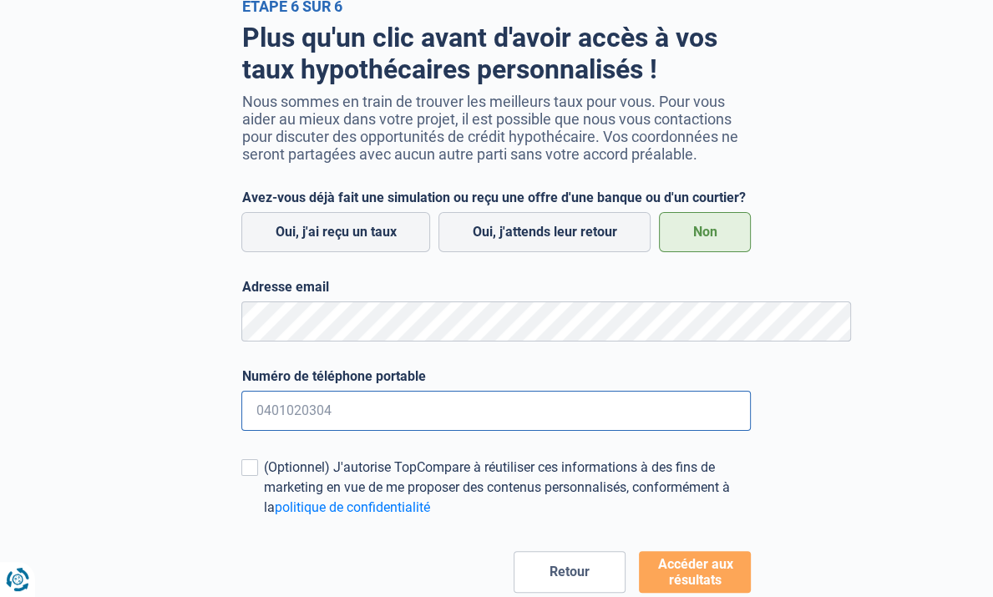
click at [258, 417] on input "Numéro de téléphone portable" at bounding box center [495, 411] width 509 height 40
type input "0474746843"
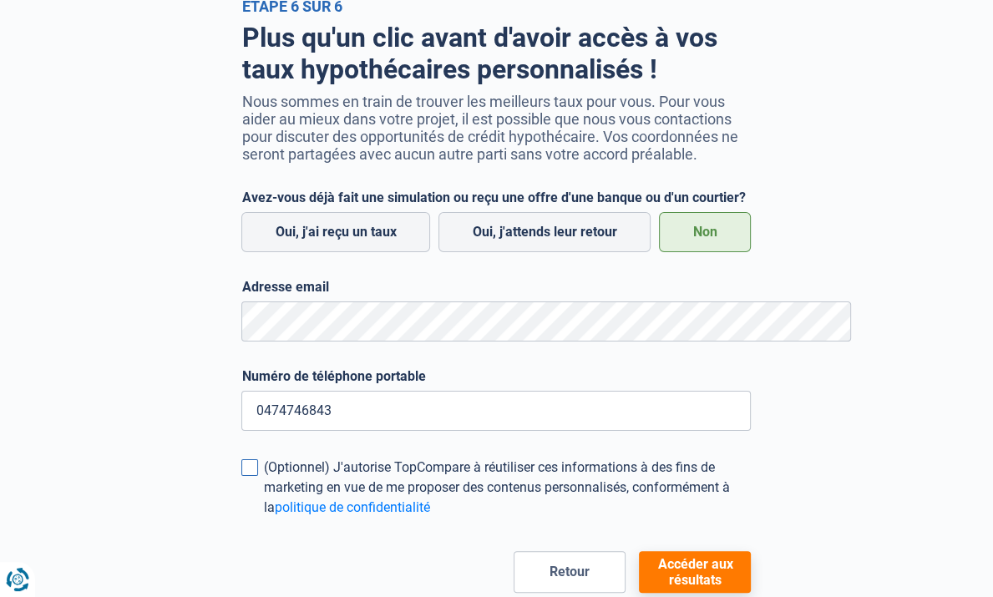
click at [241, 463] on span at bounding box center [249, 467] width 17 height 17
click at [263, 518] on input "(Optionnel) J'autorise TopCompare à réutiliser ces informations à des fins de m…" at bounding box center [263, 518] width 0 height 0
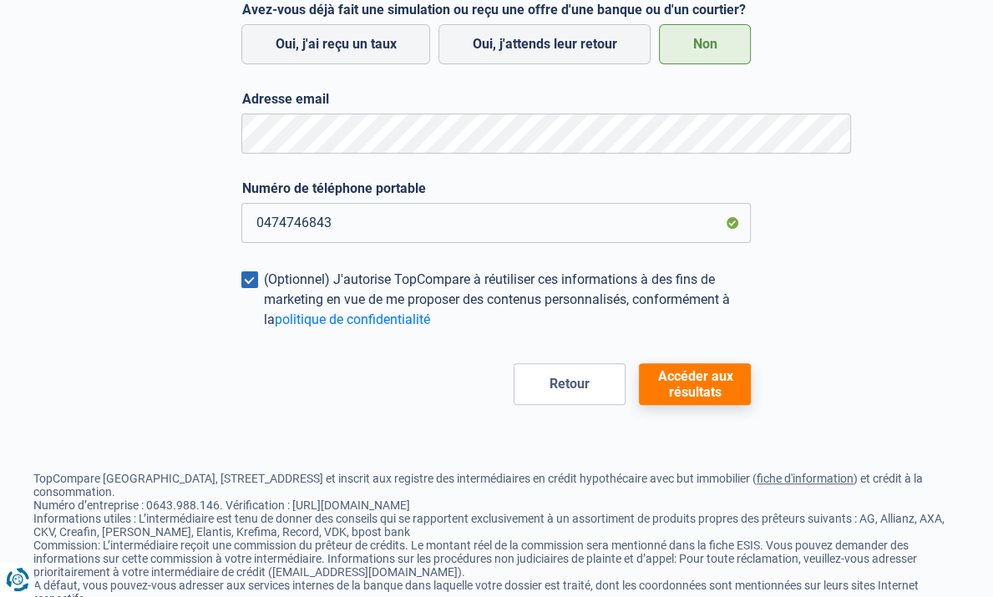
click at [751, 370] on button "Accéder aux résultats" at bounding box center [695, 384] width 112 height 42
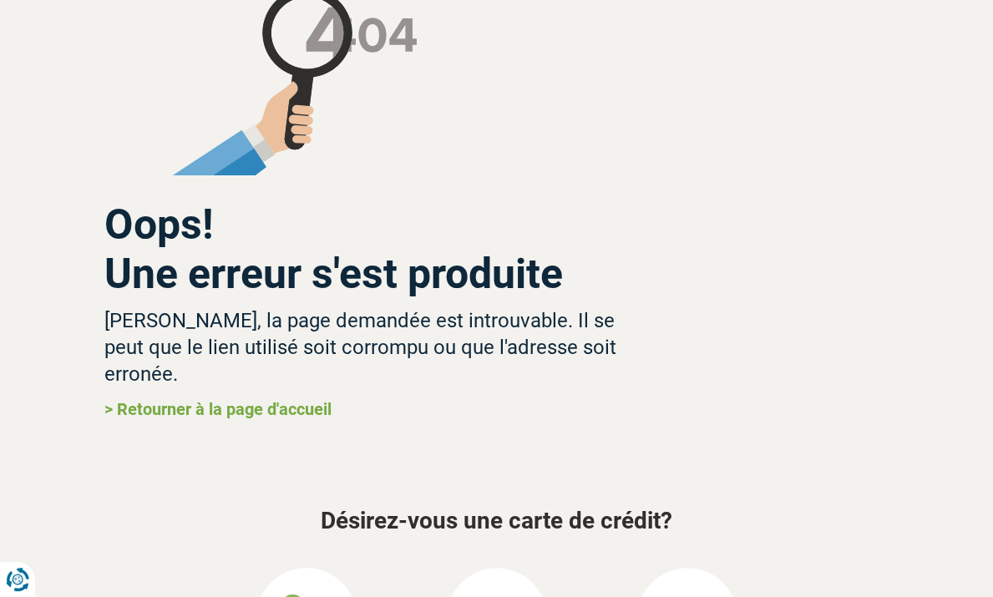
scroll to position [180, 0]
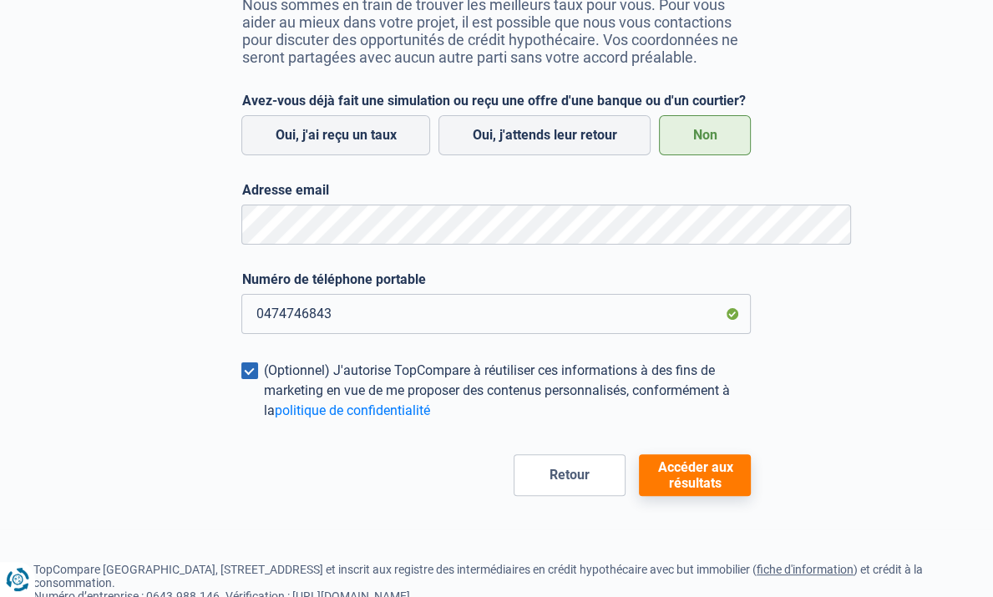
scroll to position [229, 0]
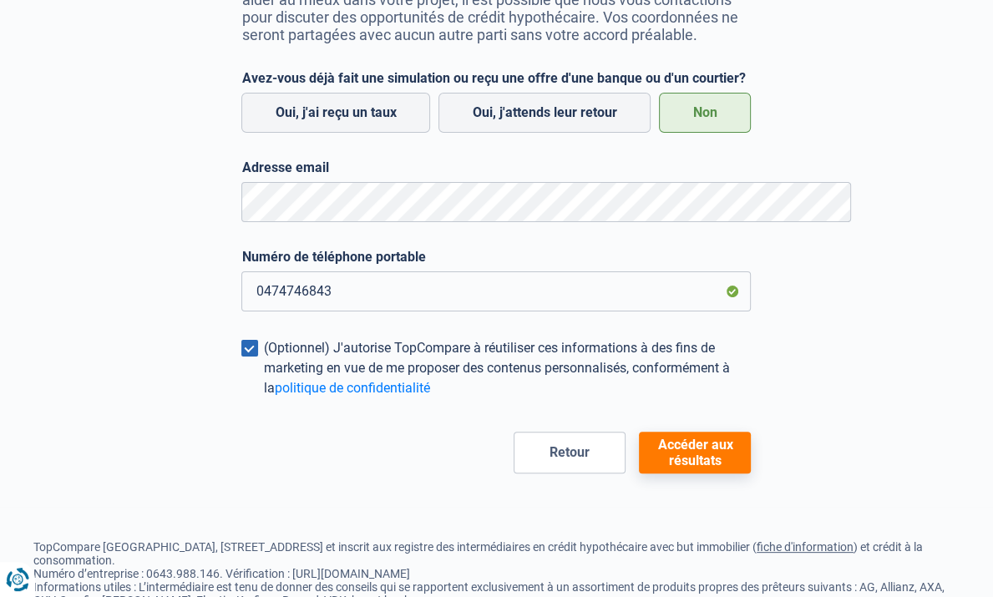
click at [726, 432] on button "Accéder aux résultats" at bounding box center [695, 453] width 112 height 42
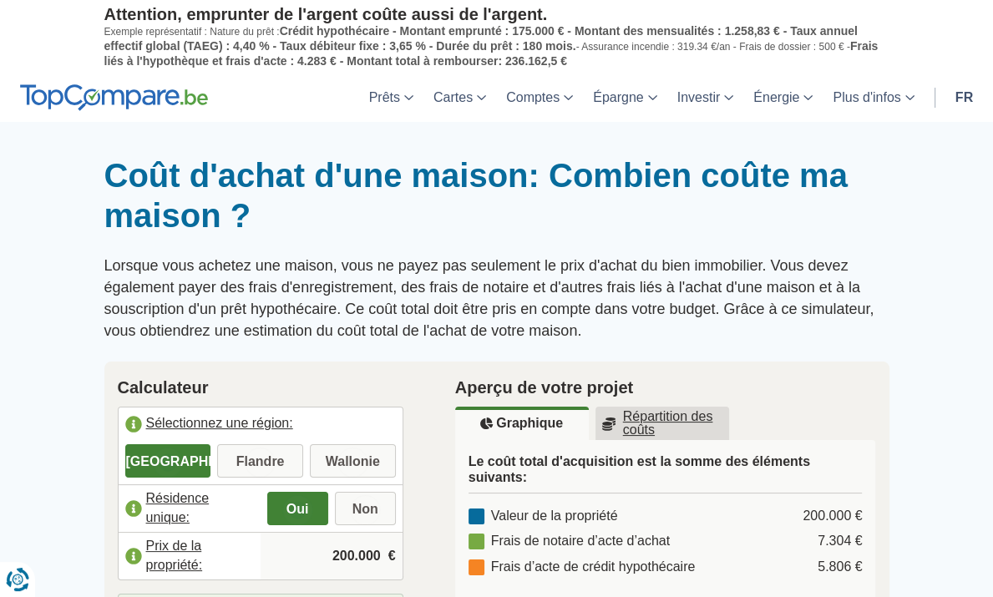
click at [958, 155] on div at bounding box center [496, 155] width 993 height 0
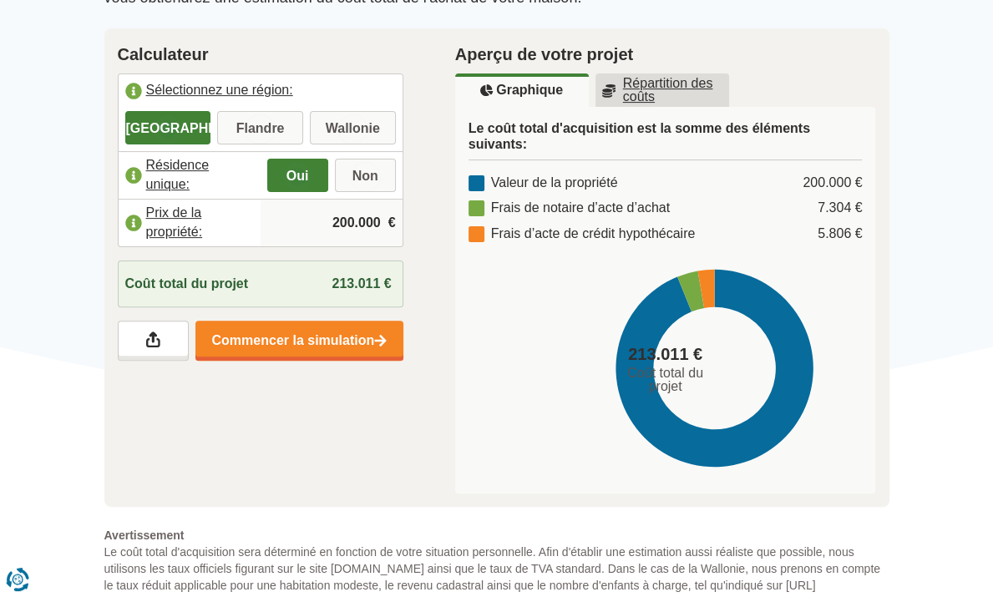
scroll to position [342, 0]
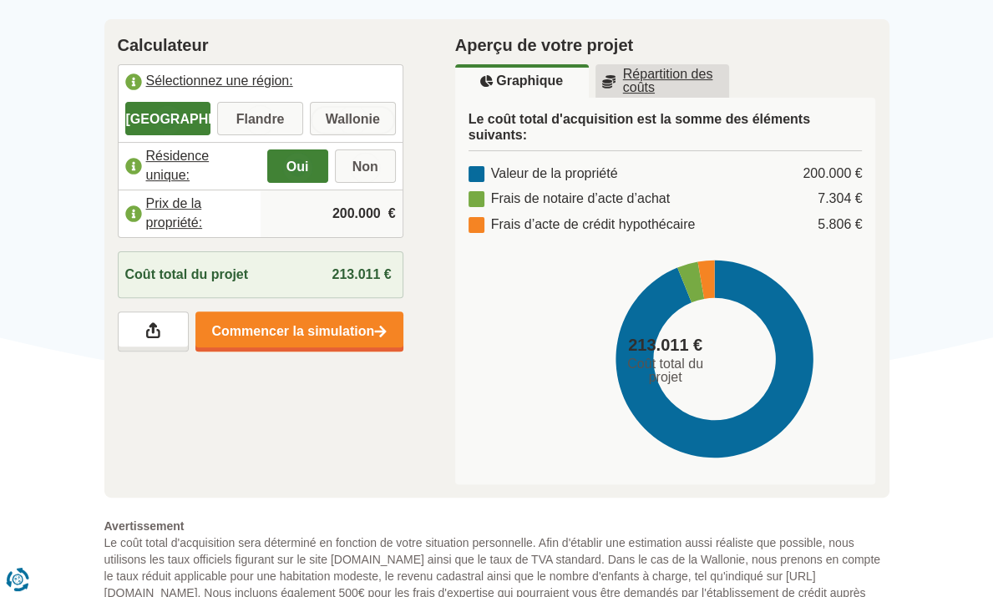
click at [323, 105] on input "Wallonie" at bounding box center [353, 120] width 86 height 30
radio input "true"
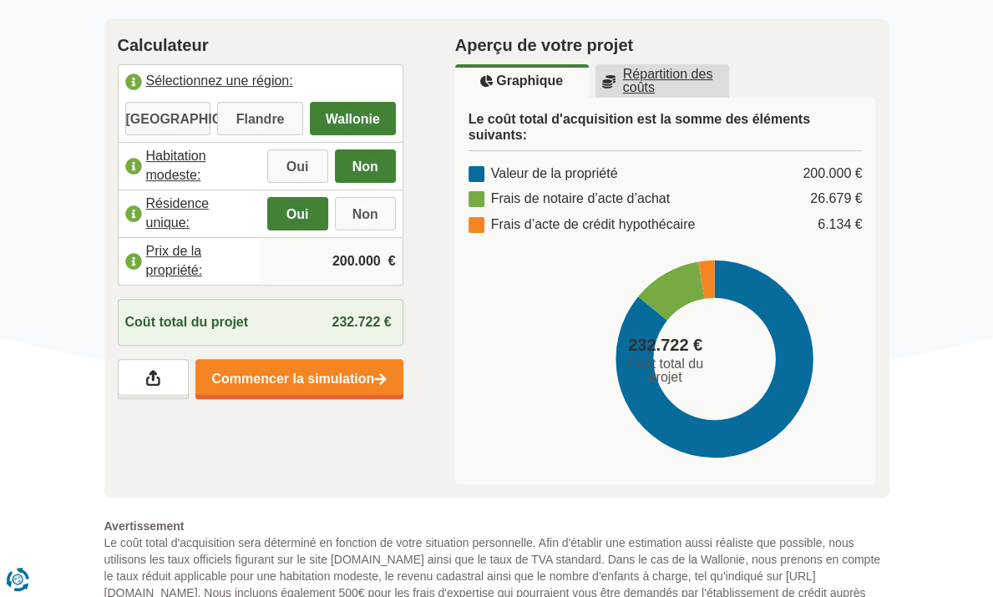
click at [167, 148] on label "Habitation modeste:" at bounding box center [190, 166] width 142 height 37
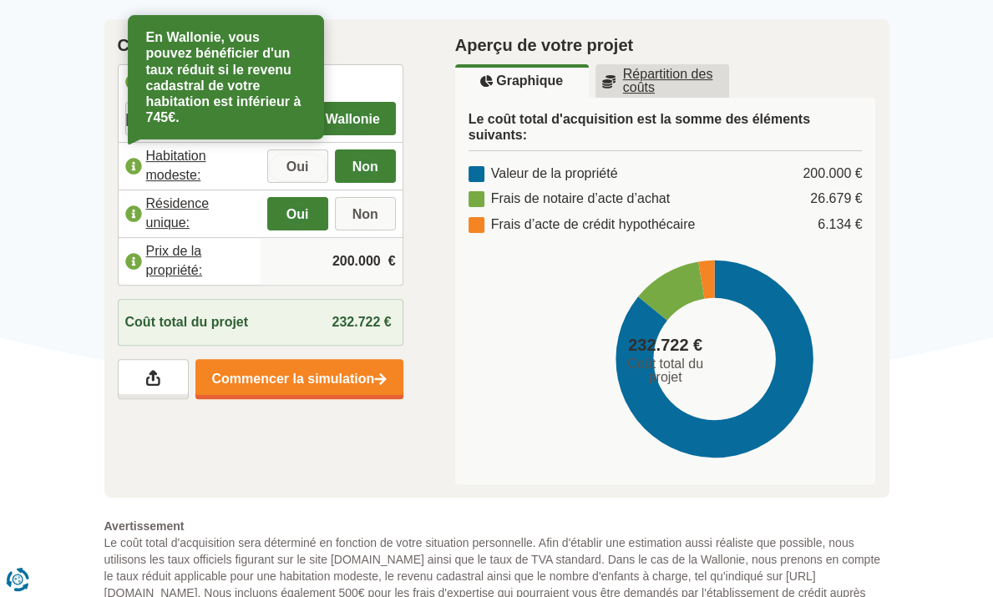
click at [267, 153] on input "Oui" at bounding box center [297, 168] width 61 height 30
radio input "true"
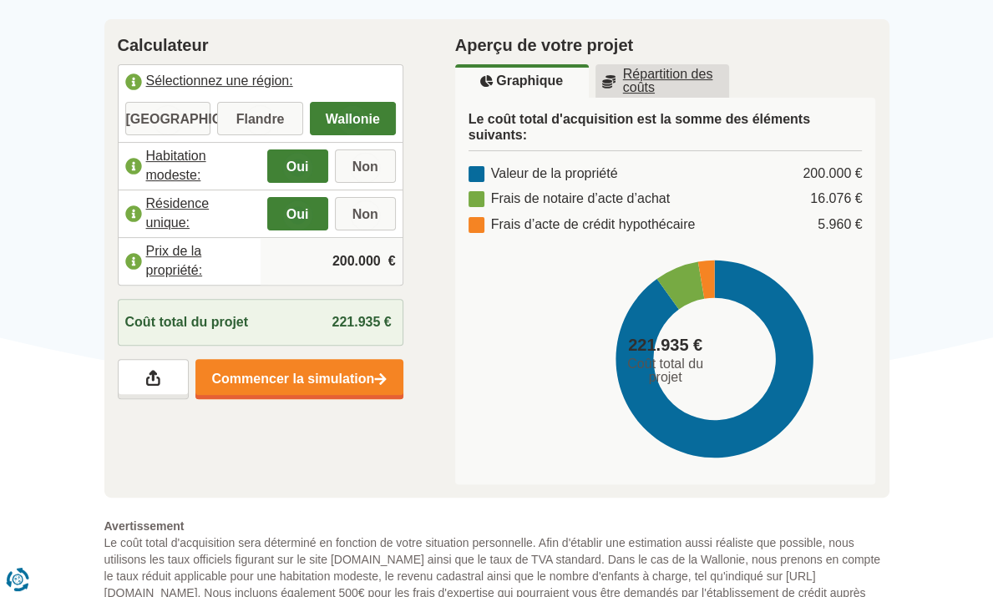
click at [388, 252] on span "€" at bounding box center [392, 261] width 8 height 19
click at [341, 239] on input "200.000" at bounding box center [331, 261] width 129 height 45
type input "150.000"
click at [638, 68] on u "Répartition des coûts" at bounding box center [662, 81] width 120 height 27
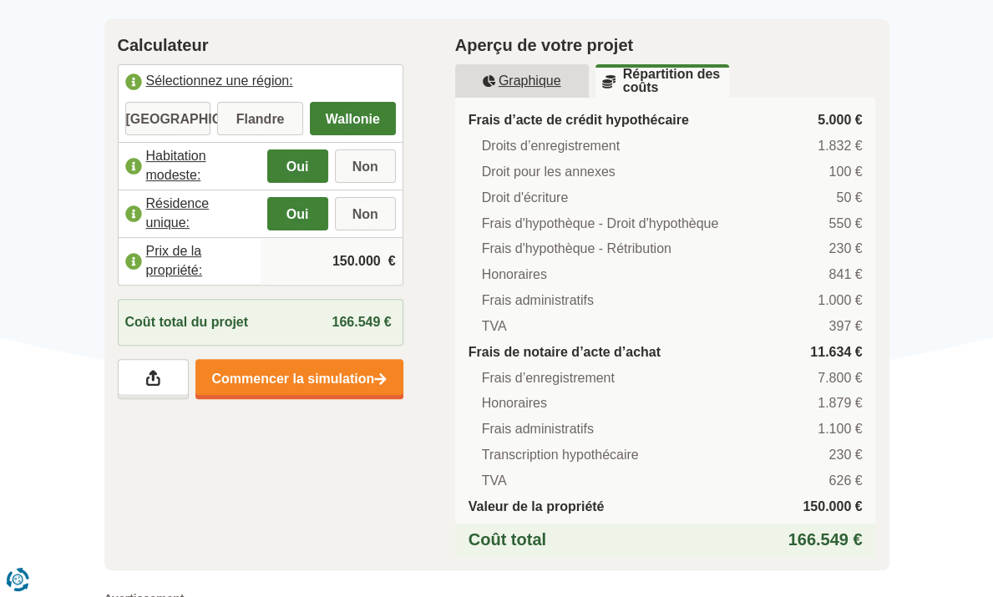
click at [522, 74] on u "Graphique" at bounding box center [522, 80] width 78 height 13
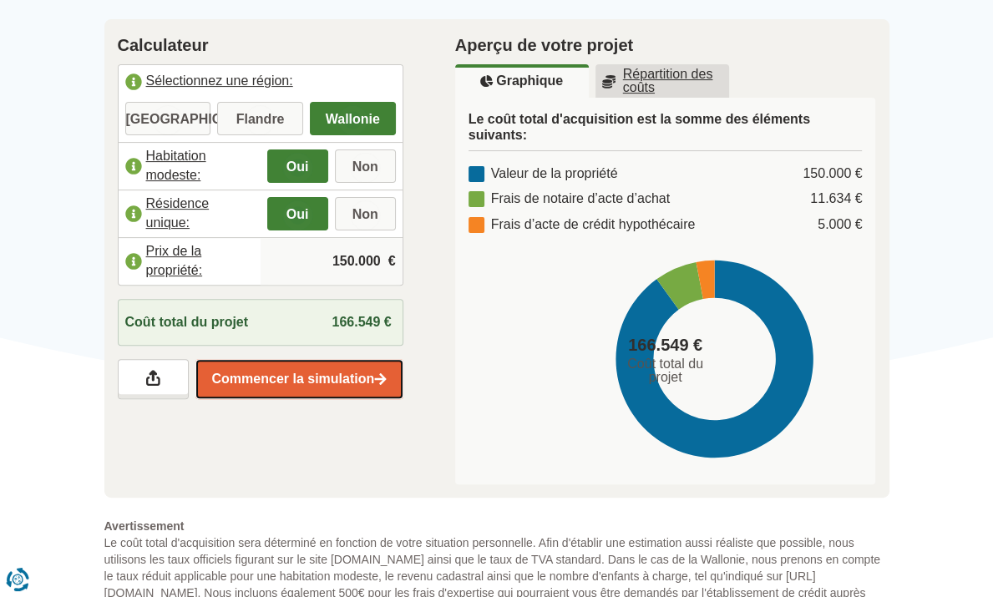
click at [270, 359] on link "Commencer la simulation" at bounding box center [299, 379] width 208 height 40
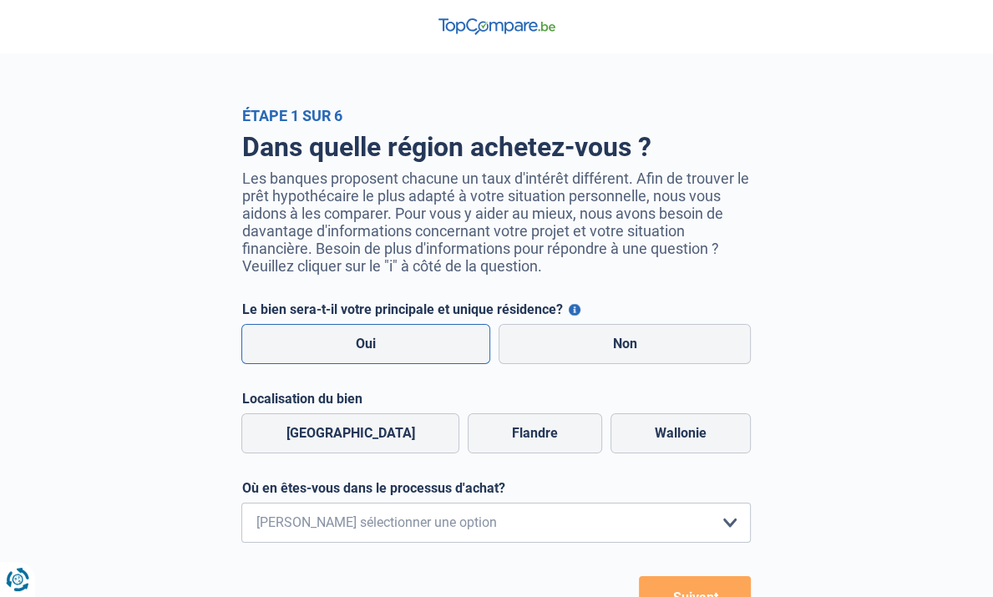
click at [428, 331] on label "Oui" at bounding box center [365, 344] width 249 height 40
click at [428, 331] on input "Oui" at bounding box center [365, 344] width 249 height 40
radio input "true"
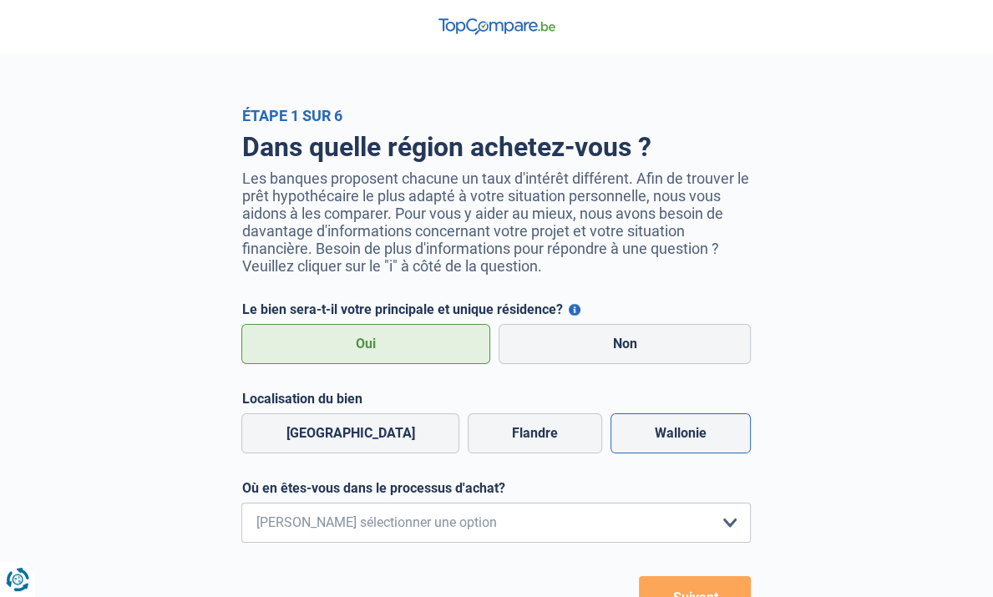
click at [688, 413] on label "Wallonie" at bounding box center [680, 433] width 140 height 40
click at [688, 413] on input "Wallonie" at bounding box center [680, 433] width 140 height 40
radio input "true"
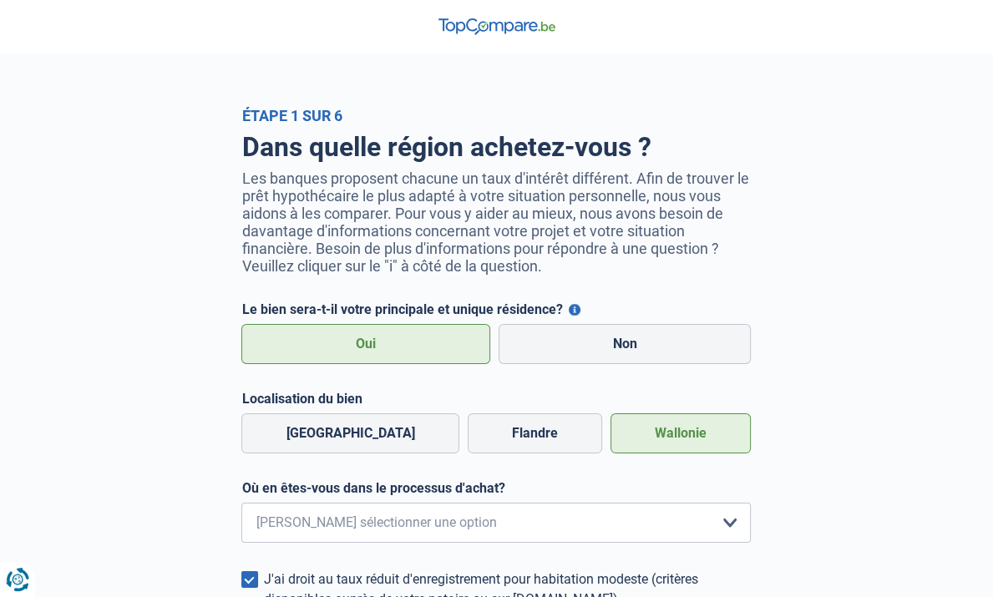
scroll to position [170, 0]
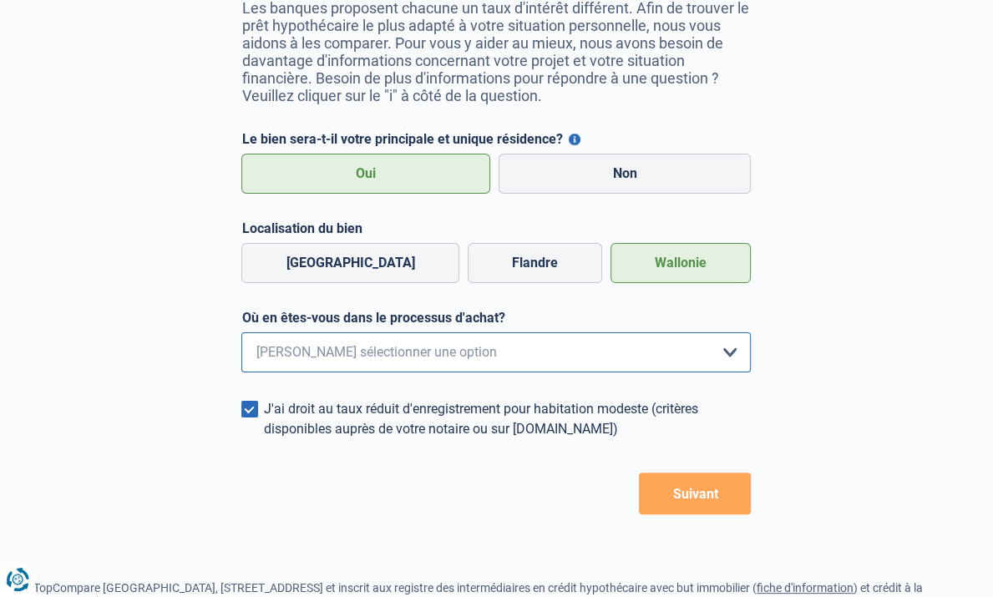
click at [751, 332] on select "Je me renseigne juste car je n'ai pas de projet d'achat concret actuellement Je…" at bounding box center [495, 352] width 509 height 40
select select "1b"
click at [241, 332] on select "Je me renseigne juste car je n'ai pas de projet d'achat concret actuellement Je…" at bounding box center [495, 352] width 509 height 40
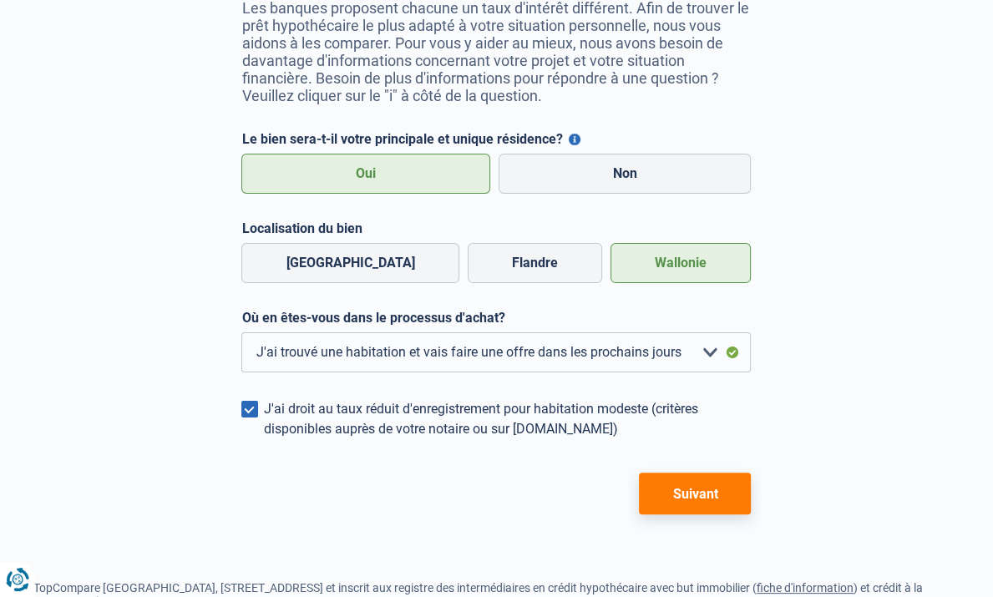
click at [711, 473] on button "Suivant" at bounding box center [695, 494] width 112 height 42
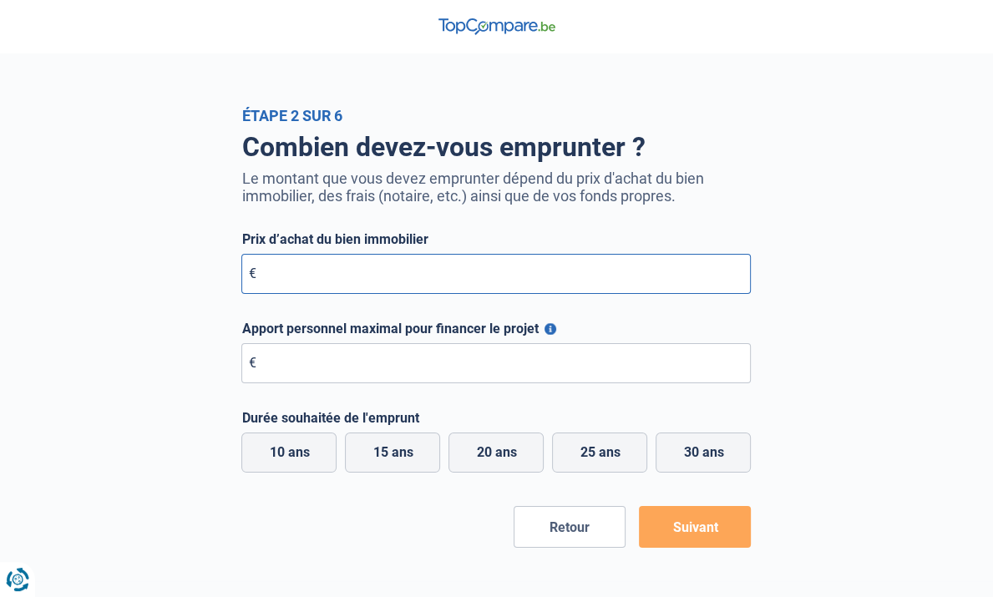
click at [275, 286] on input "Prix d’achat du bien immobilier" at bounding box center [495, 274] width 509 height 40
type input "150.000"
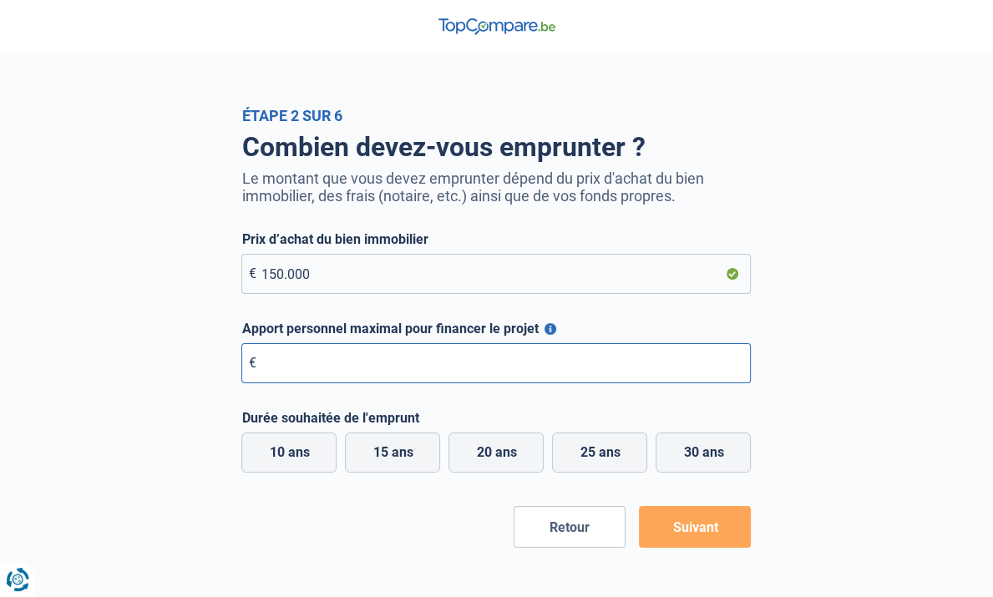
click at [309, 356] on input "Apport personnel maximal pour financer le projet" at bounding box center [495, 363] width 509 height 40
type input "20.000"
click at [525, 457] on label "20 ans" at bounding box center [495, 452] width 95 height 40
click at [525, 457] on input "20 ans" at bounding box center [495, 452] width 95 height 40
radio input "true"
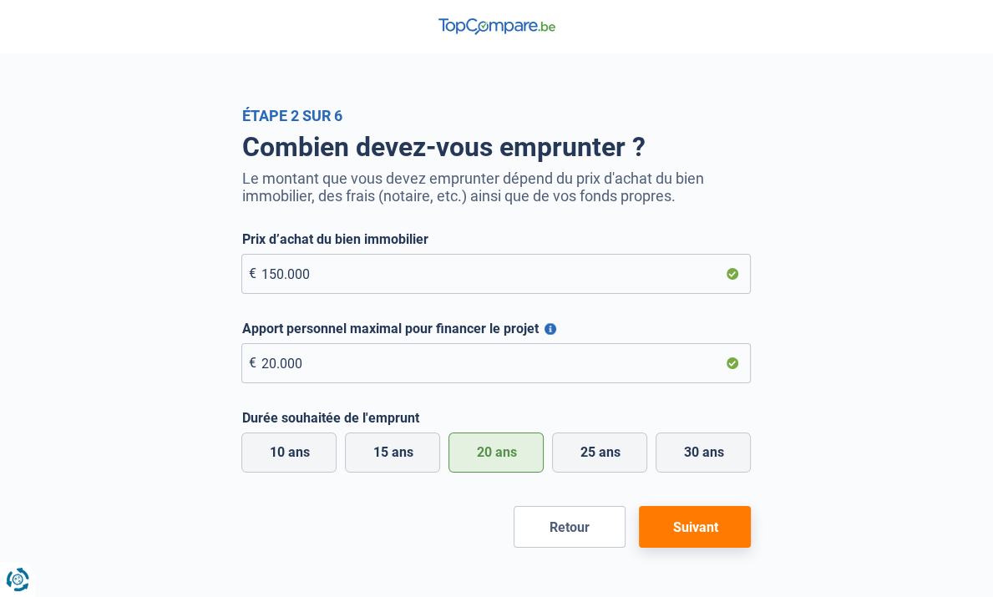
click at [730, 523] on button "Suivant" at bounding box center [695, 527] width 112 height 42
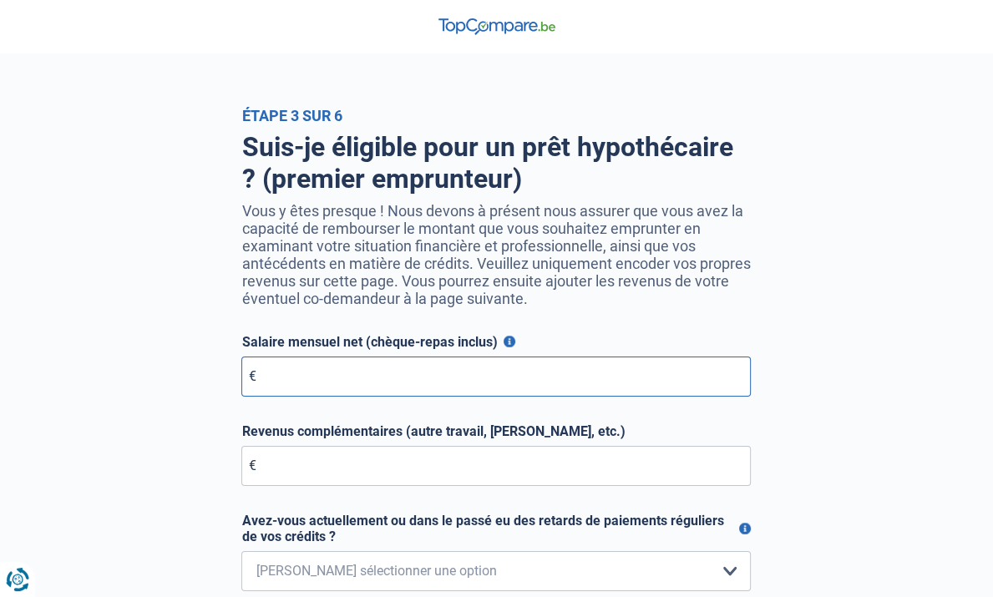
click at [255, 358] on input "Salaire mensuel net (chèque-repas inclus)" at bounding box center [495, 376] width 509 height 40
type input "3.400"
click at [287, 446] on input "Revenus complémentaires (autre travail, loyer, etc.)" at bounding box center [495, 466] width 509 height 40
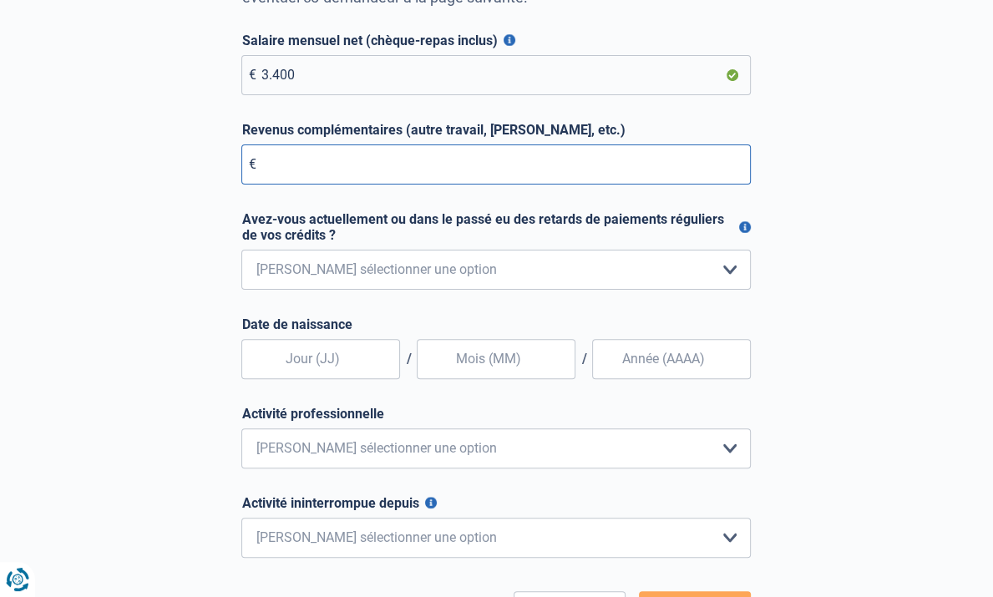
scroll to position [306, 0]
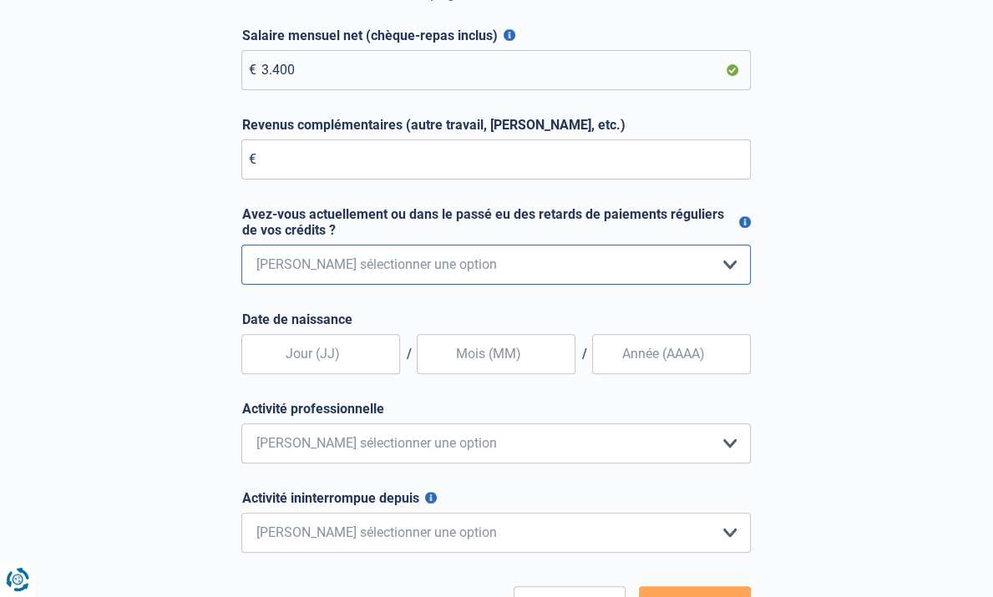
click at [376, 245] on select "Non, jamais Oui mais j'ai tout remboursé il y a moins d'un an Oui mais cela fai…" at bounding box center [495, 265] width 509 height 40
select select "0"
click at [241, 245] on select "Non, jamais Oui mais j'ai tout remboursé il y a moins d'un an Oui mais cela fai…" at bounding box center [495, 265] width 509 height 40
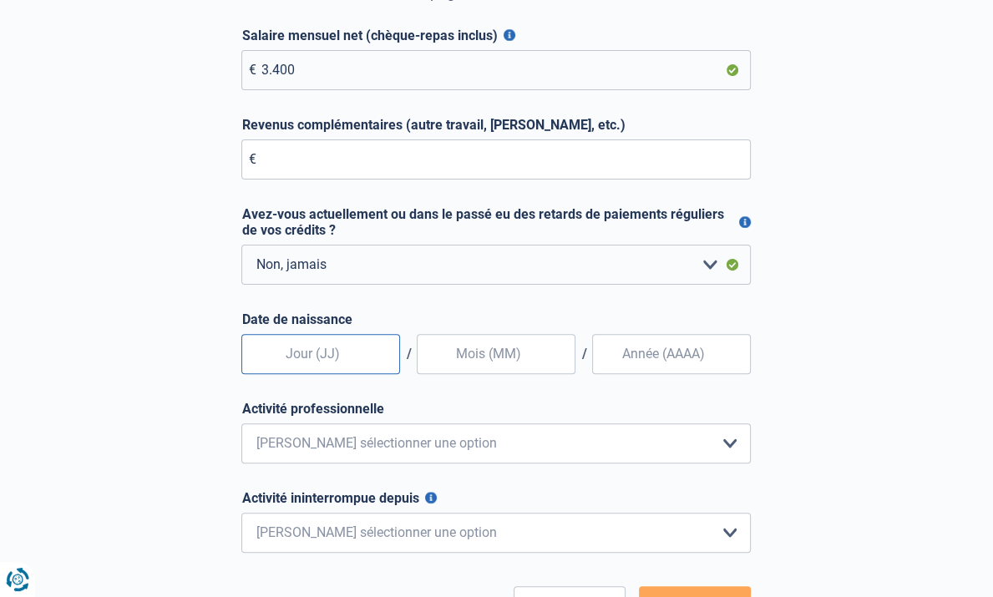
click at [277, 334] on input "text" at bounding box center [320, 354] width 159 height 40
type input "06"
click at [480, 334] on input "text" at bounding box center [496, 354] width 159 height 40
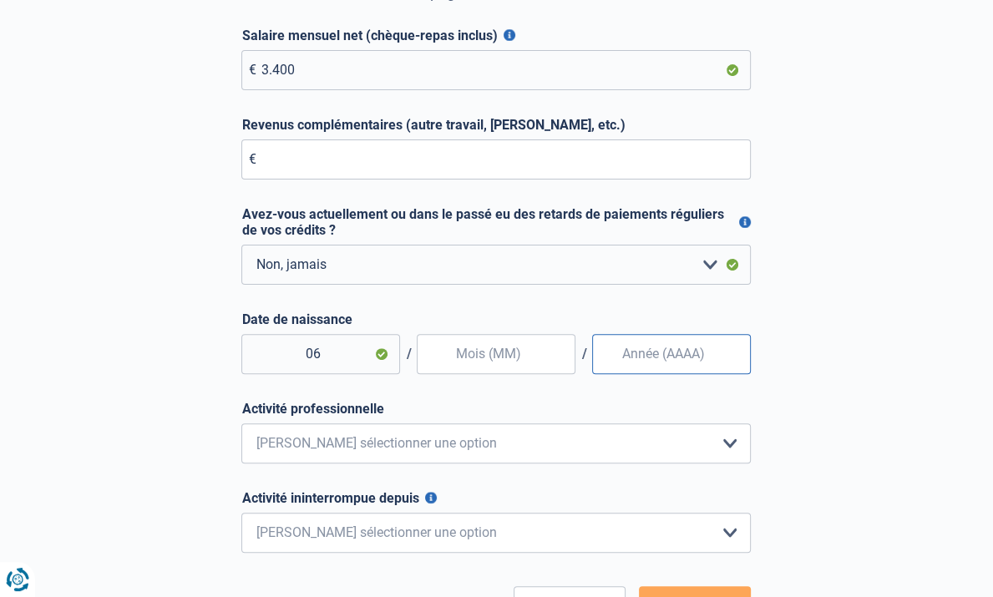
type input "08"
click at [675, 345] on form "Salaire mensuel net (chèque-repas inclus) Pour les employés, cela est votre sal…" at bounding box center [495, 328] width 509 height 600
click at [685, 334] on input "Date de naissance" at bounding box center [671, 354] width 159 height 40
type input "1981"
click at [315, 423] on select "Employé privé Ouvrier Fonctionnaire Indépendant Dirigeant d'entreprise Pensionn…" at bounding box center [495, 443] width 509 height 40
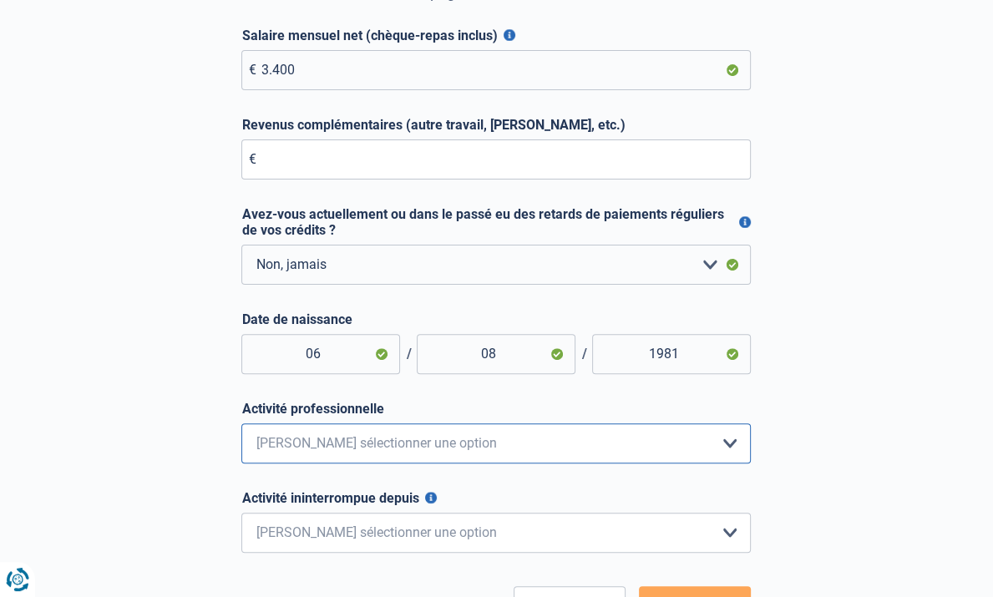
select select "privateEmployee"
click at [241, 423] on select "Employé privé Ouvrier Fonctionnaire Indépendant Dirigeant d'entreprise Pensionn…" at bounding box center [495, 443] width 509 height 40
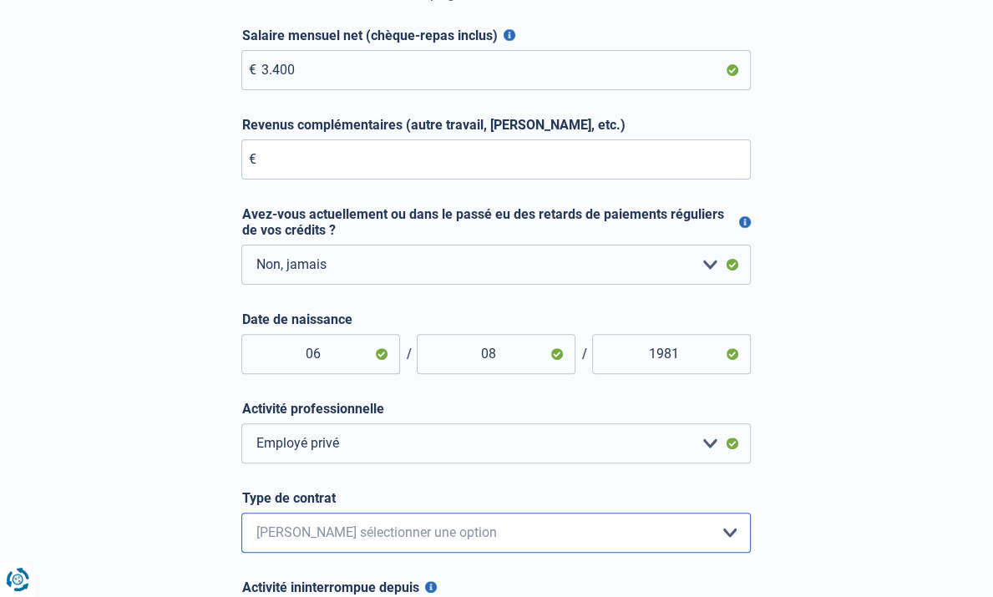
click at [377, 513] on select "Intérimaire Contrat à Durée Indéterminée Contrat à Durée Déterminée Veuillez sé…" at bounding box center [495, 533] width 509 height 40
select select "permanent"
click at [241, 513] on select "Intérimaire Contrat à Durée Indéterminée Contrat à Durée Déterminée Veuillez sé…" at bounding box center [495, 533] width 509 height 40
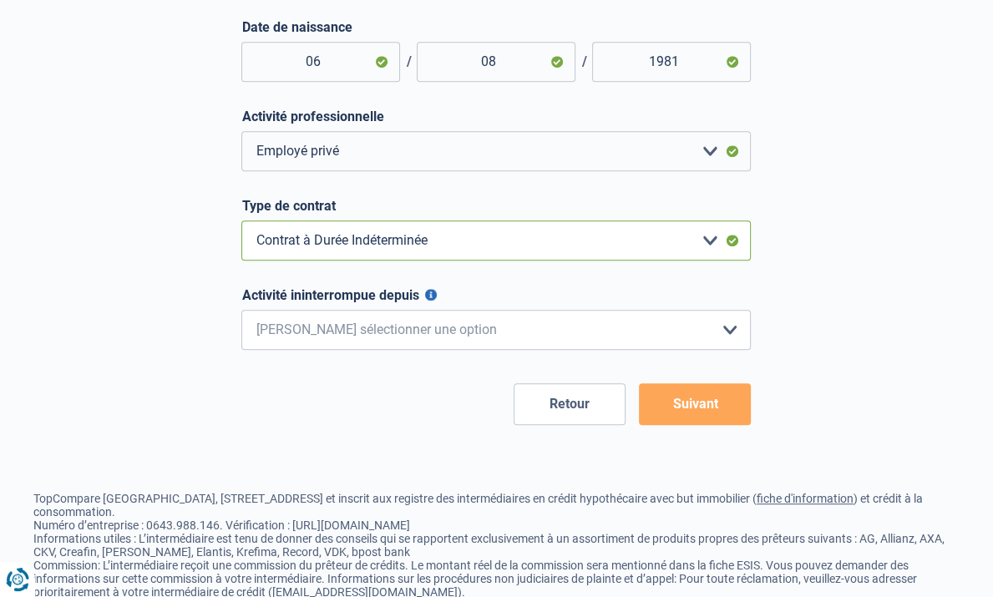
scroll to position [633, 0]
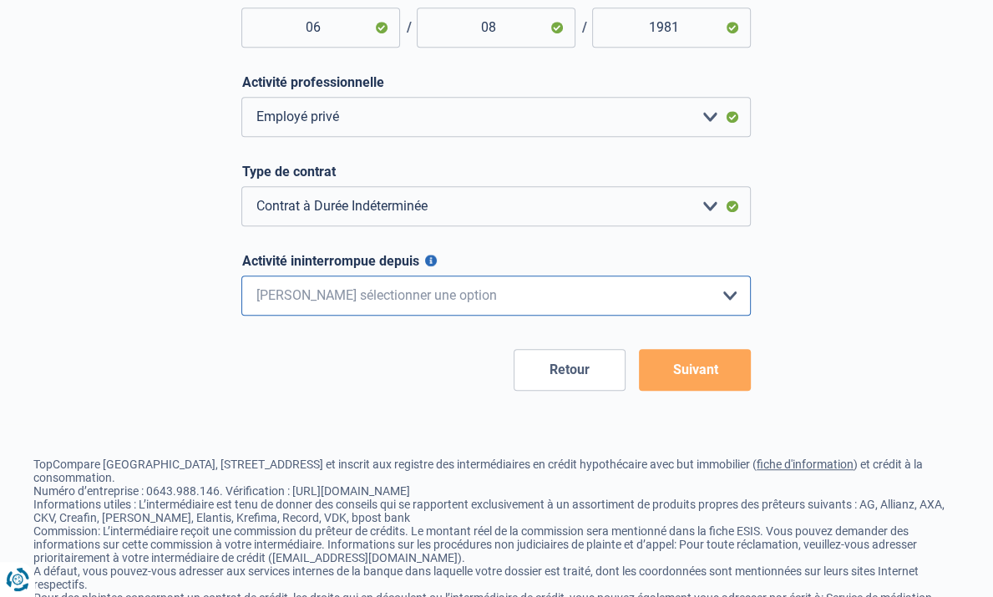
click at [651, 275] on select "< 6 mois 6 - 12 mois 12 - 24 mois 24 - 36 mois > 36 mois Veuillez sélectionner …" at bounding box center [495, 295] width 509 height 40
select select "less6"
click at [241, 275] on select "< 6 mois 6 - 12 mois 12 - 24 mois 24 - 36 mois > 36 mois Veuillez sélectionner …" at bounding box center [495, 295] width 509 height 40
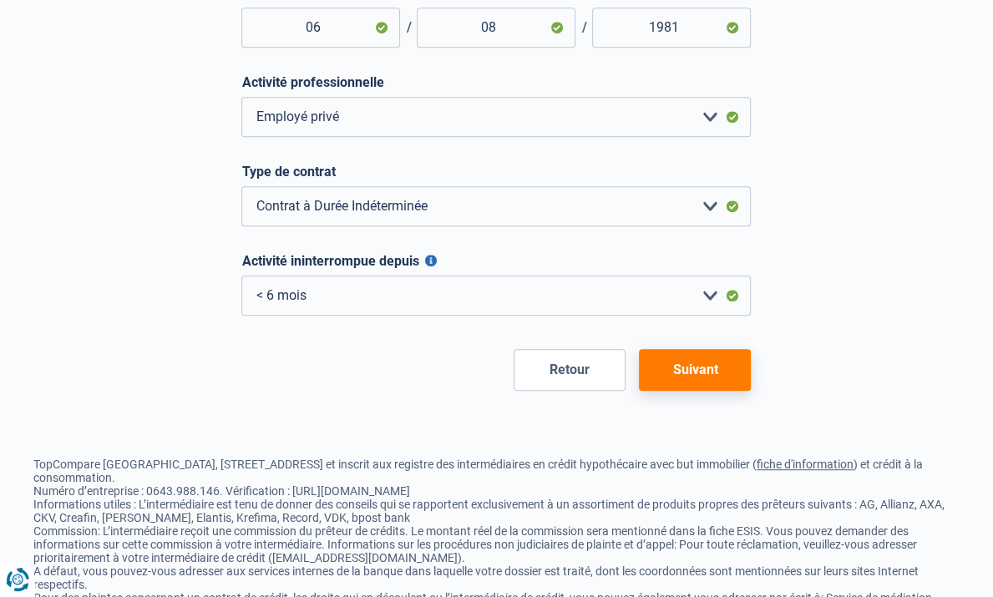
click at [751, 349] on button "Suivant" at bounding box center [695, 370] width 112 height 42
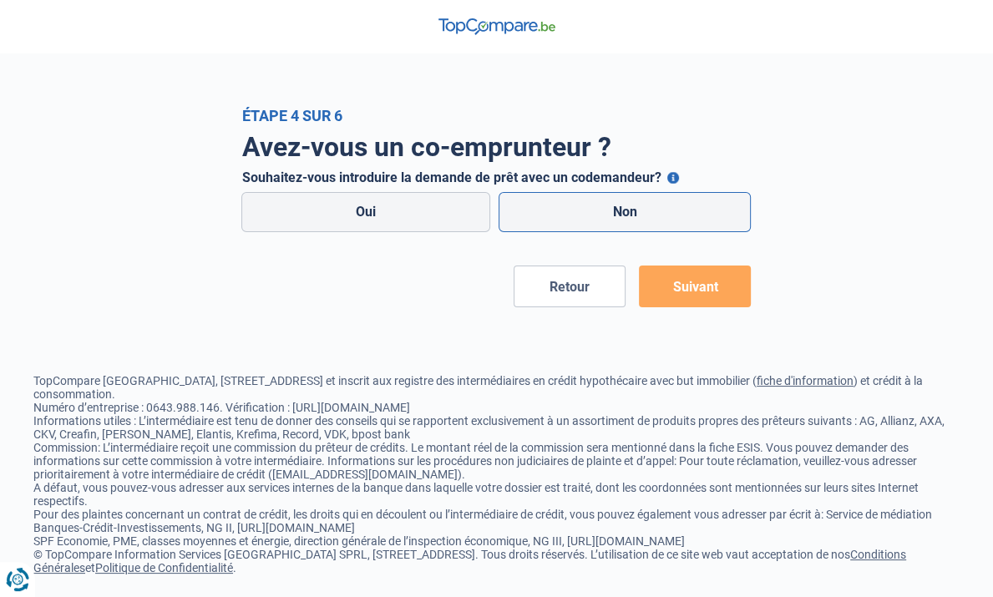
click at [664, 210] on label "Non" at bounding box center [624, 212] width 253 height 40
click at [664, 210] on input "Non" at bounding box center [624, 212] width 253 height 40
radio input "true"
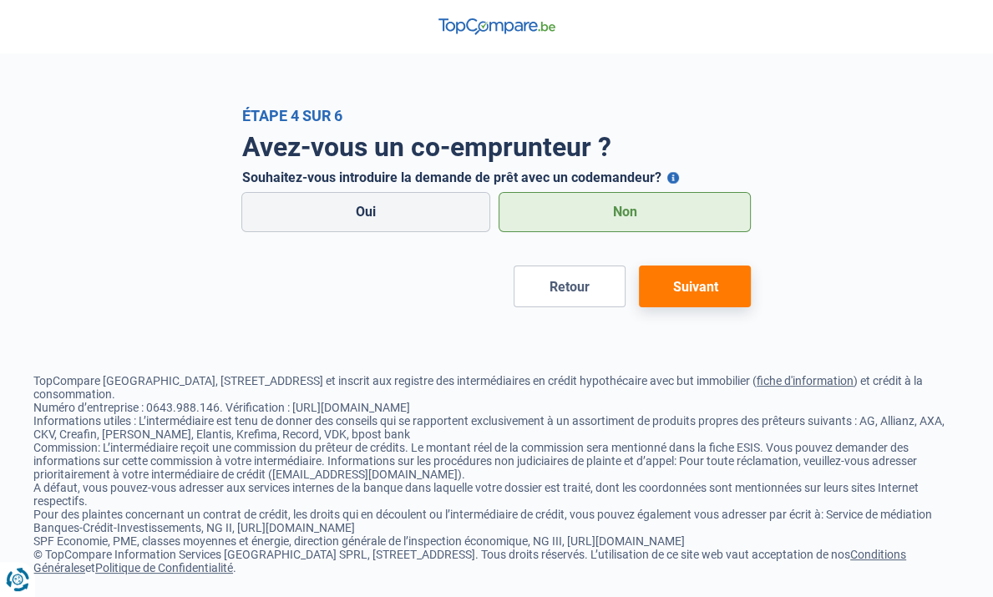
click at [731, 293] on button "Suivant" at bounding box center [695, 286] width 112 height 42
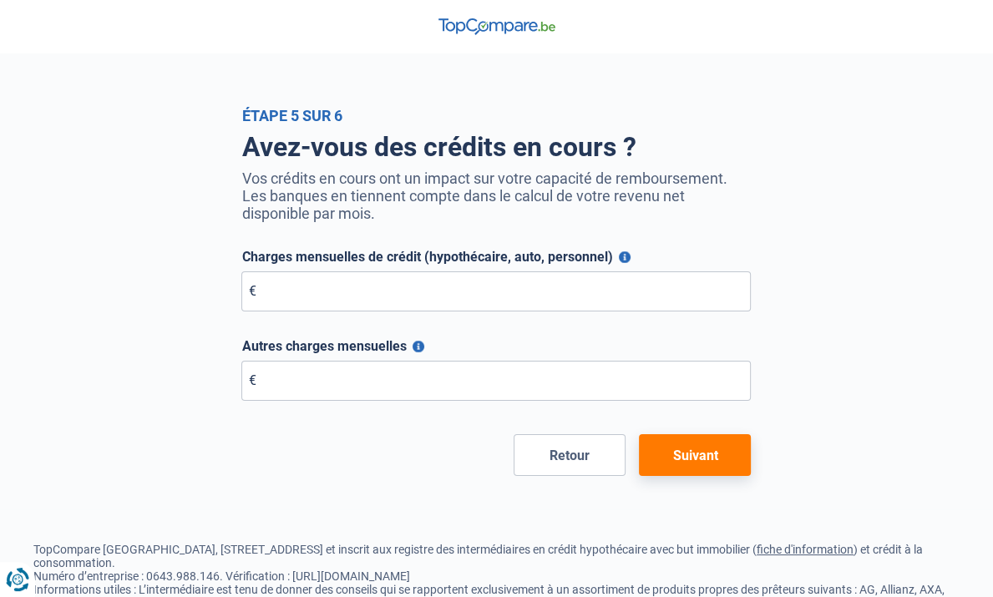
click at [751, 450] on button "Suivant" at bounding box center [695, 455] width 112 height 42
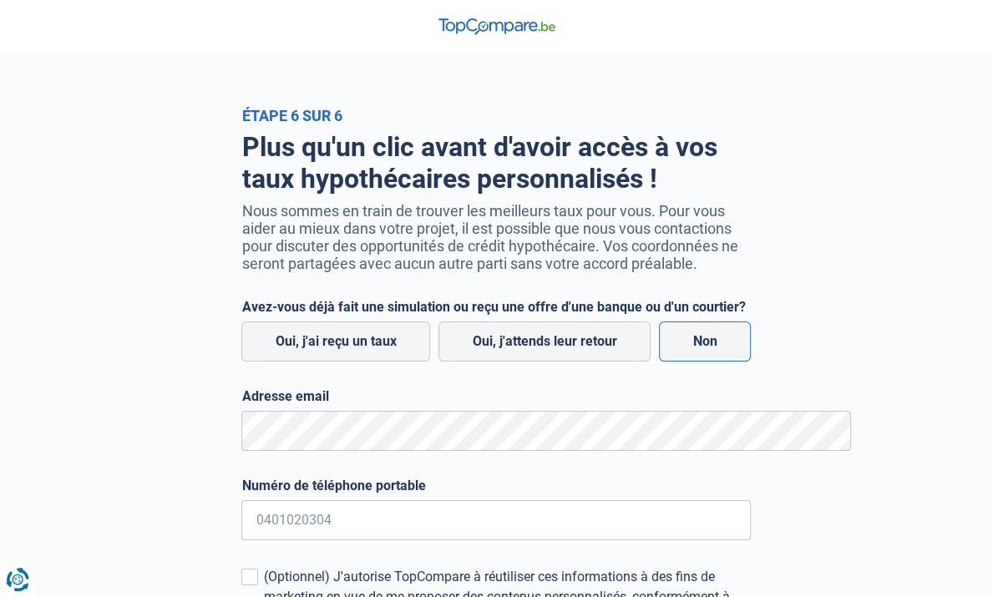
click at [751, 343] on label "Non" at bounding box center [705, 341] width 92 height 40
click at [751, 343] on input "Non" at bounding box center [705, 341] width 92 height 40
radio input "true"
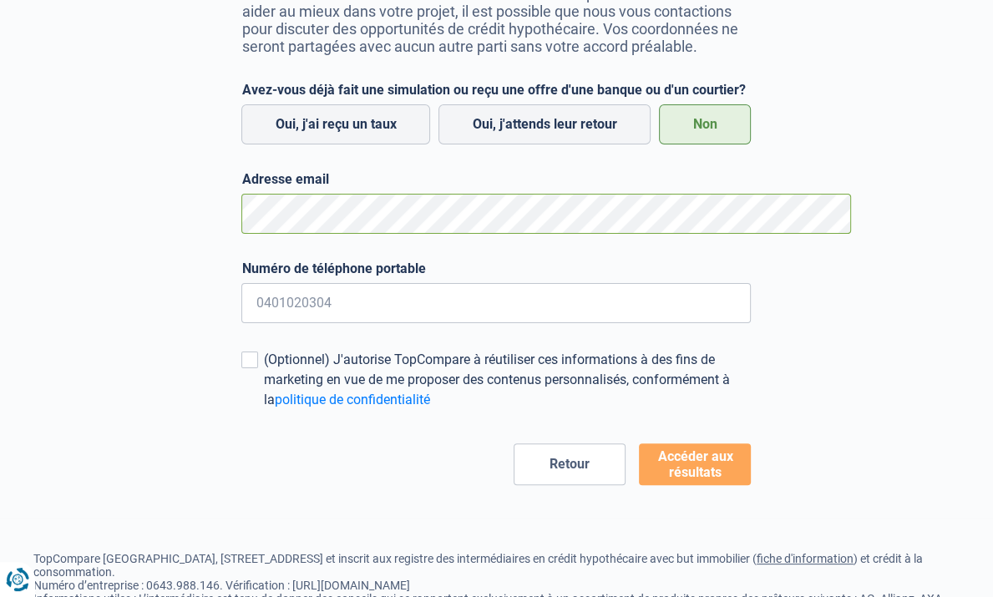
scroll to position [260, 0]
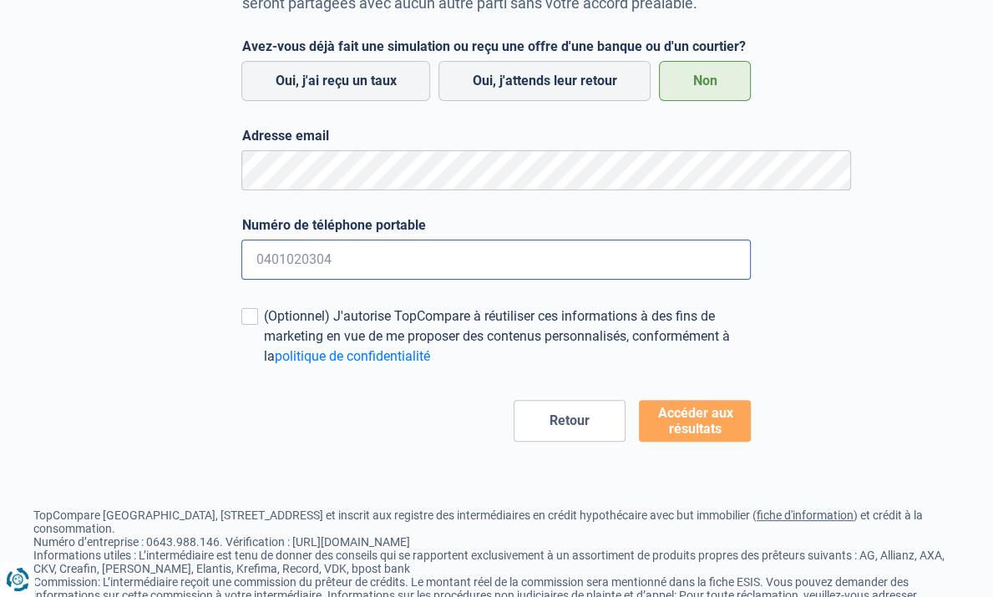
click at [241, 253] on input "Numéro de téléphone portable" at bounding box center [495, 260] width 509 height 40
type input "0474746843"
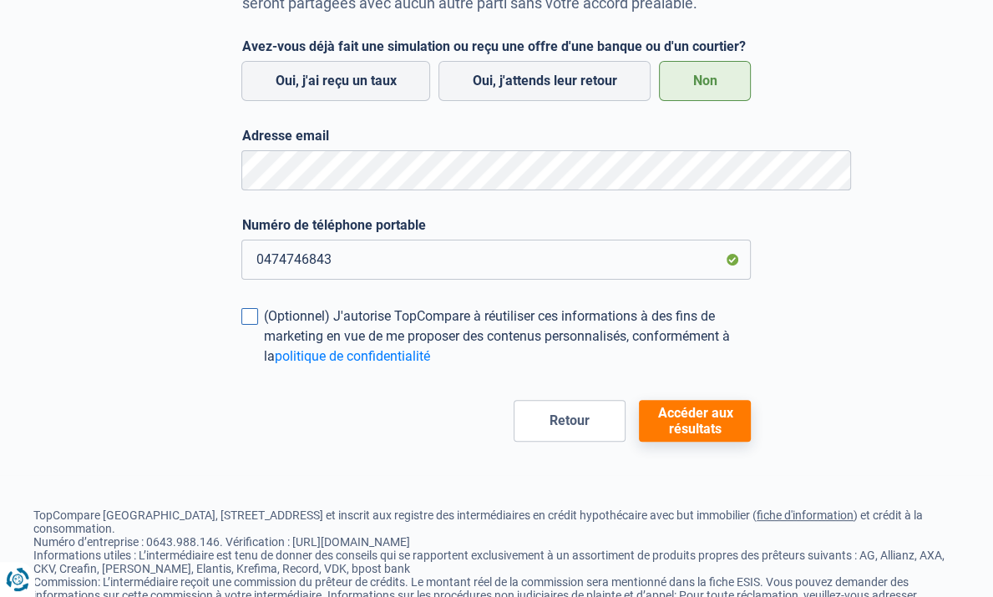
click at [241, 317] on label "(Optionnel) J'autorise TopCompare à réutiliser ces informations à des fins de m…" at bounding box center [495, 336] width 509 height 60
click at [263, 366] on input "(Optionnel) J'autorise TopCompare à réutiliser ces informations à des fins de m…" at bounding box center [263, 366] width 0 height 0
click at [751, 410] on button "Accéder aux résultats" at bounding box center [695, 421] width 112 height 42
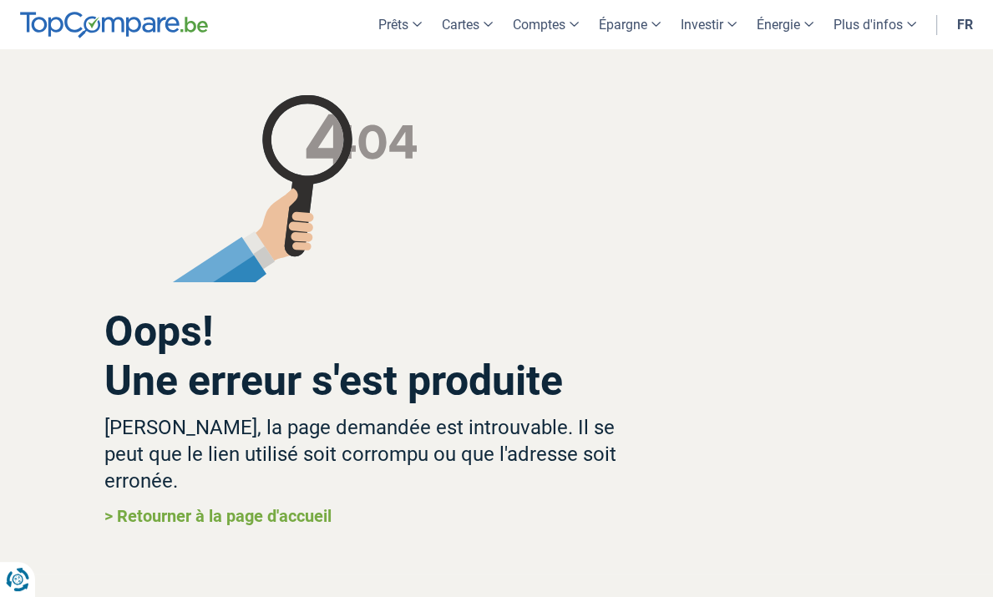
scroll to position [124, 0]
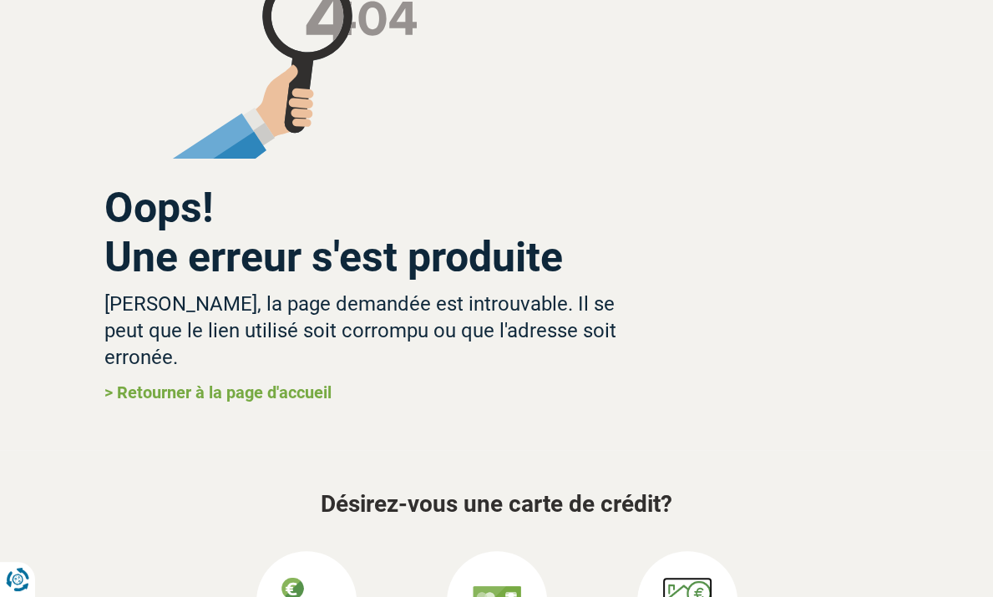
click at [693, 577] on img at bounding box center [687, 602] width 50 height 50
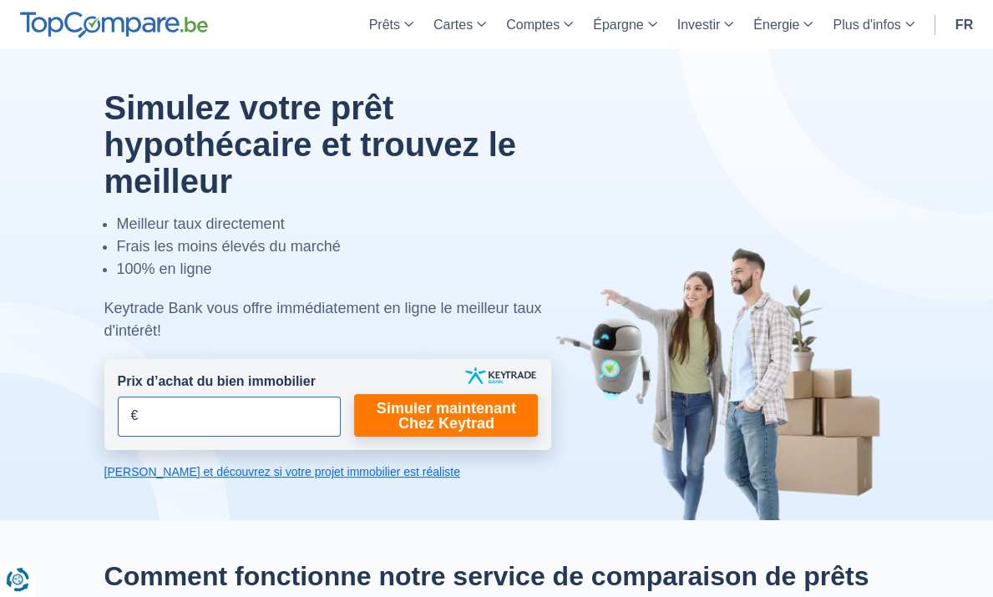
click at [118, 397] on input "Prix d’achat du bien immobilier" at bounding box center [230, 417] width 224 height 40
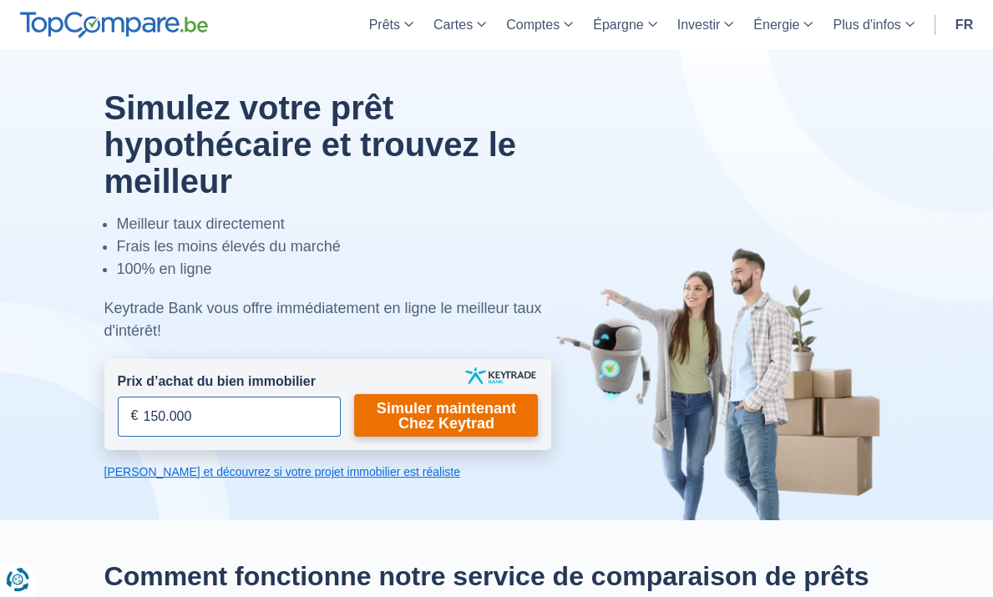
type input "150.000"
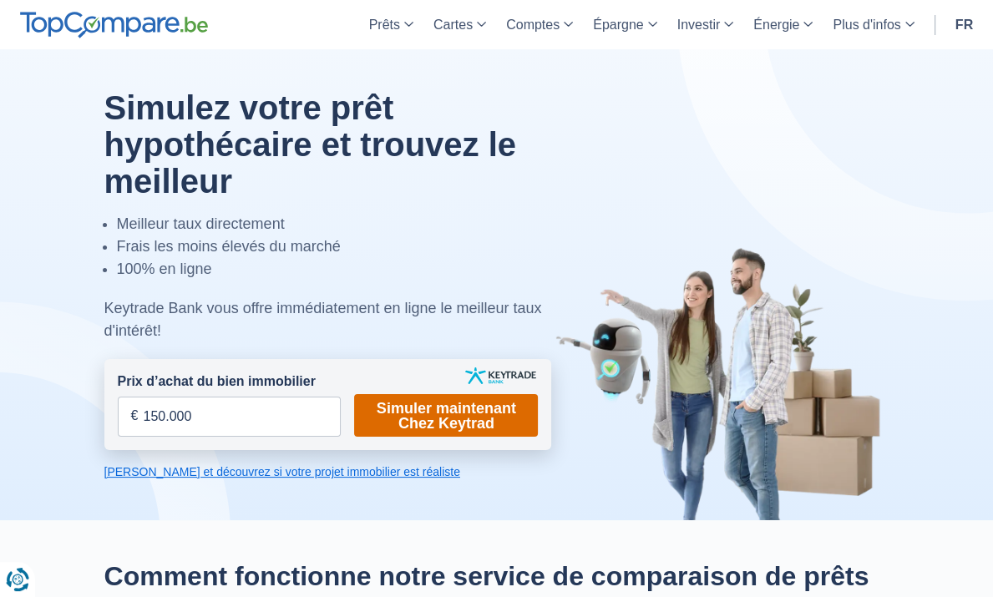
click at [368, 394] on link "Simuler maintenant Chez Keytrad" at bounding box center [446, 415] width 184 height 43
